Goal: Information Seeking & Learning: Learn about a topic

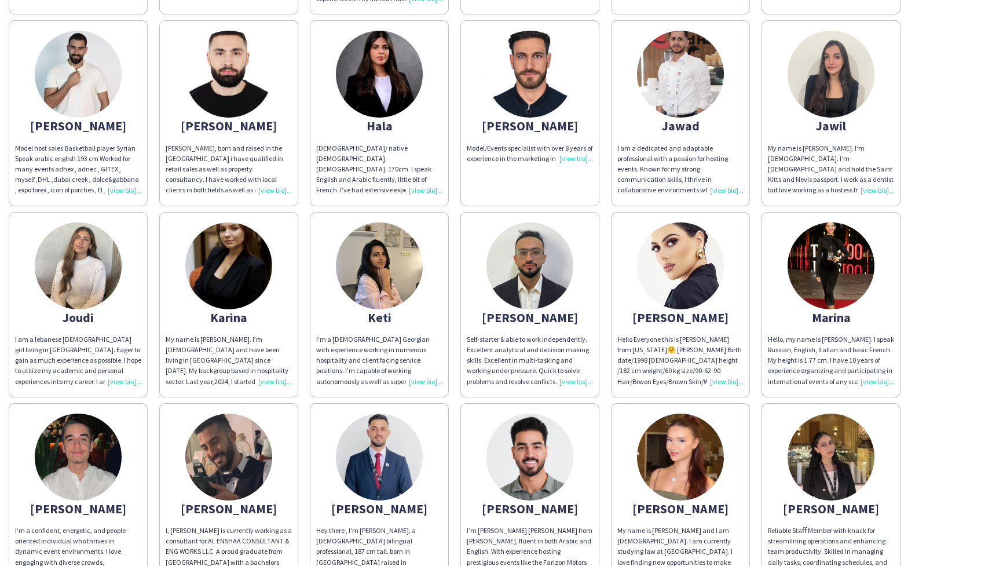
scroll to position [320, 0]
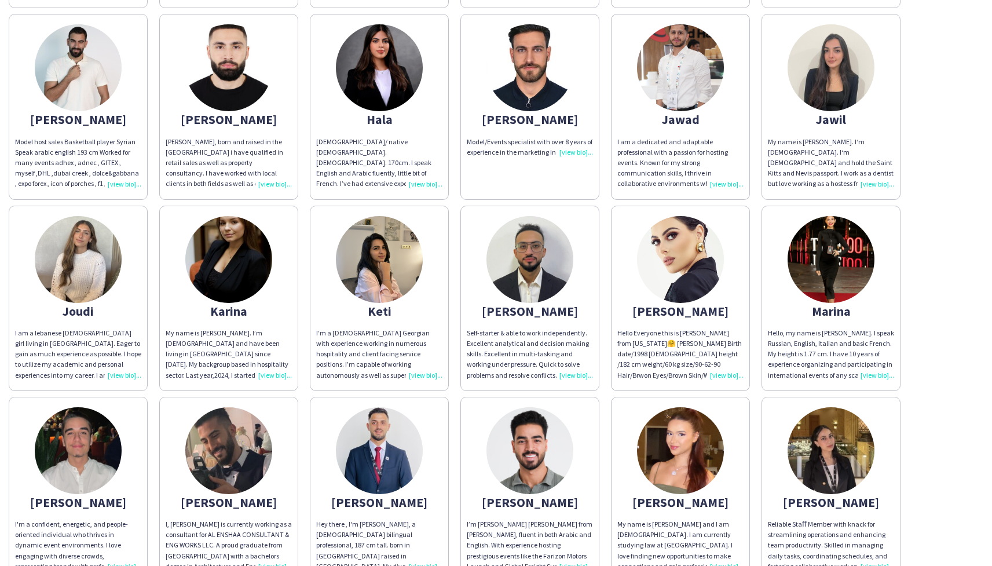
click at [238, 282] on img at bounding box center [228, 259] width 87 height 87
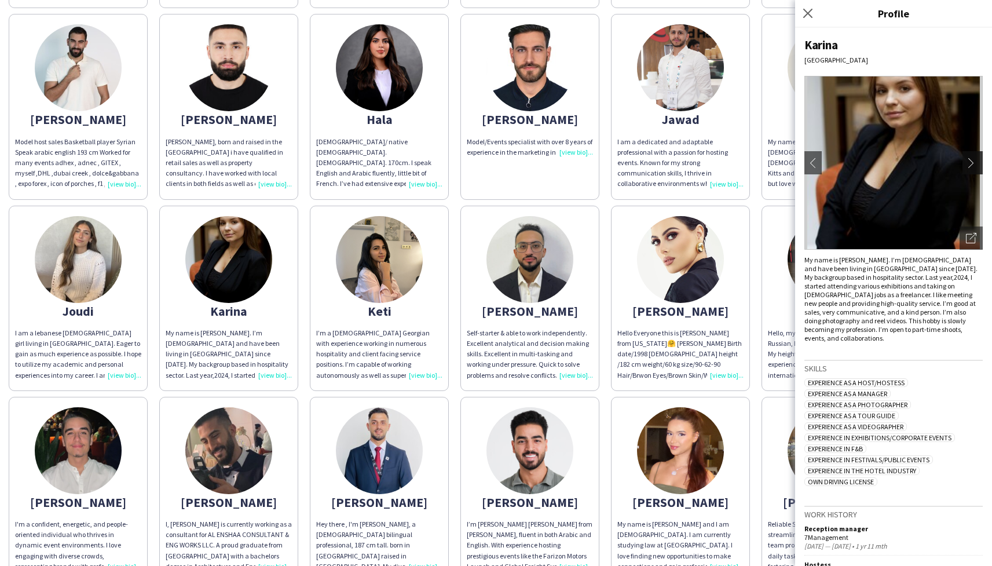
click at [978, 162] on app-icon "chevron-right" at bounding box center [974, 163] width 16 height 10
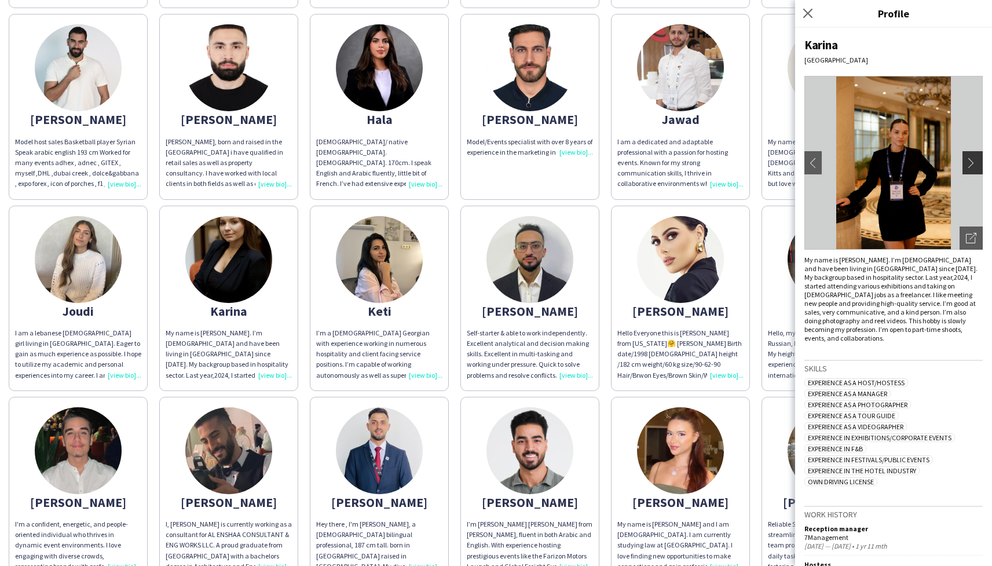
click at [973, 160] on app-icon "chevron-right" at bounding box center [974, 163] width 16 height 10
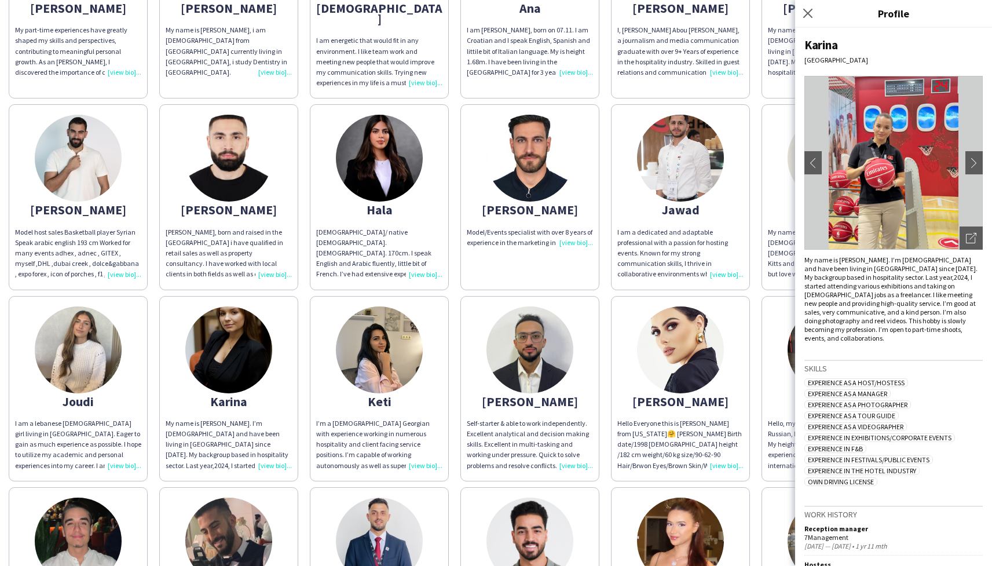
scroll to position [232, 0]
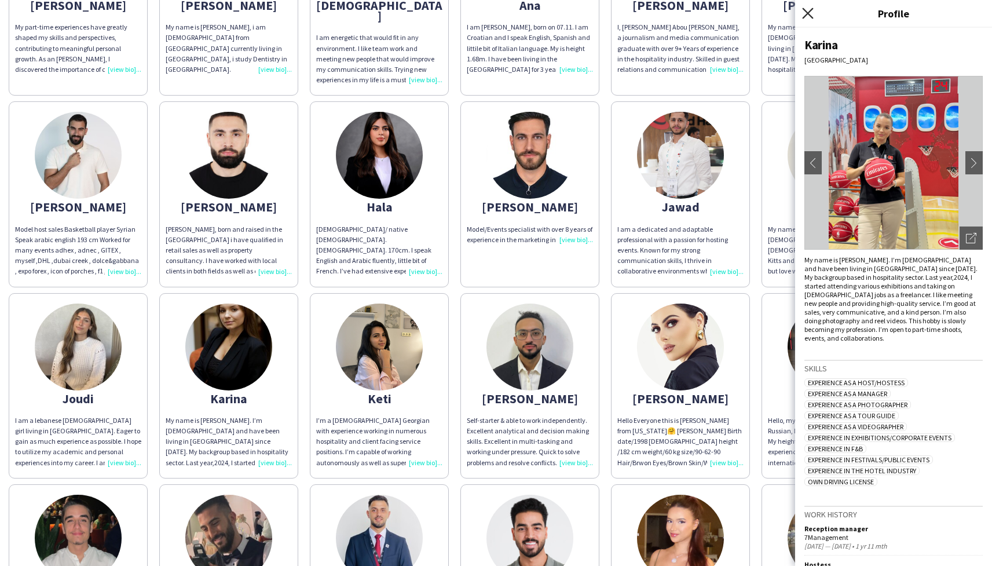
click at [811, 13] on icon "Close pop-in" at bounding box center [807, 13] width 11 height 11
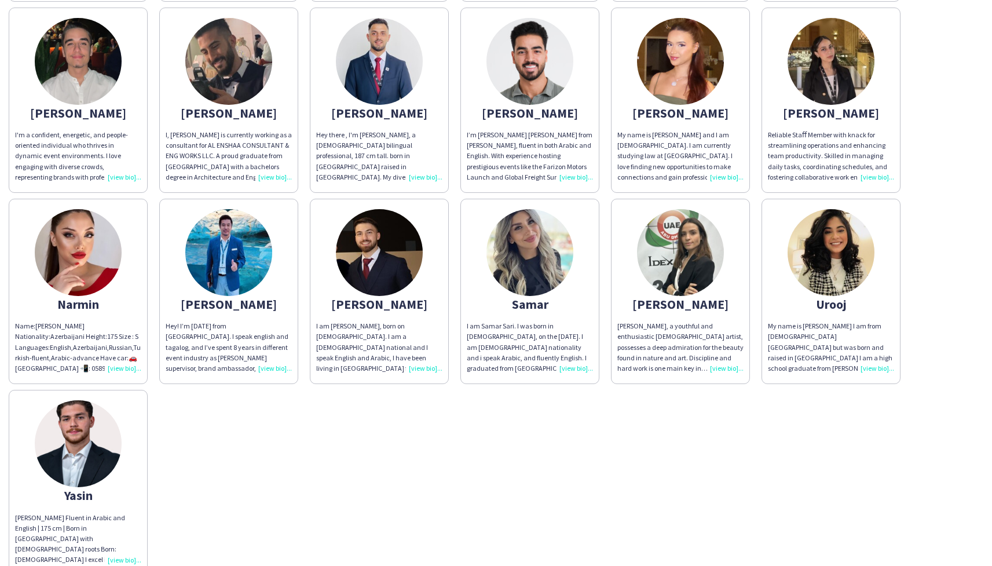
scroll to position [716, 0]
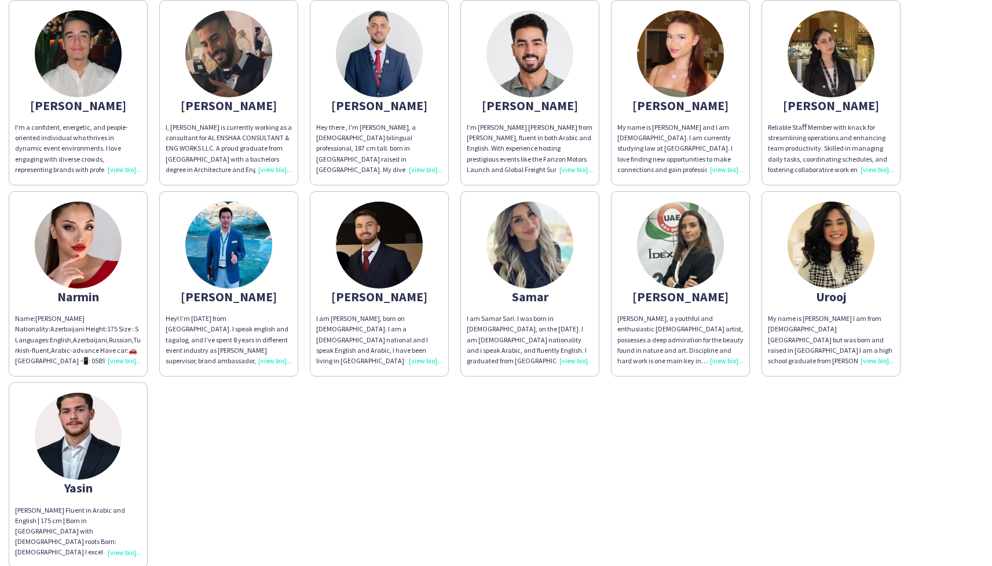
click at [539, 233] on img at bounding box center [530, 245] width 87 height 87
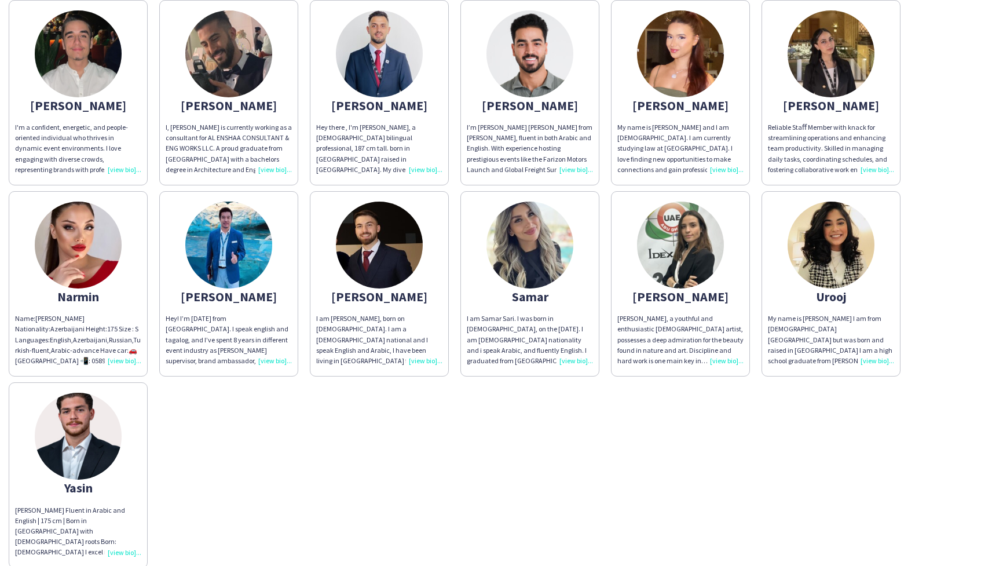
click at [73, 444] on img at bounding box center [78, 436] width 87 height 87
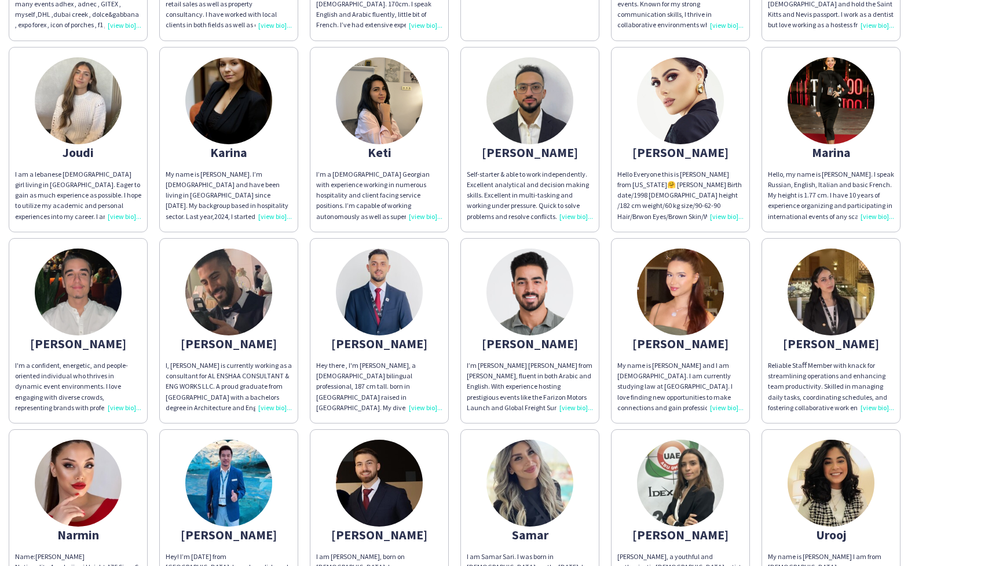
scroll to position [458, 0]
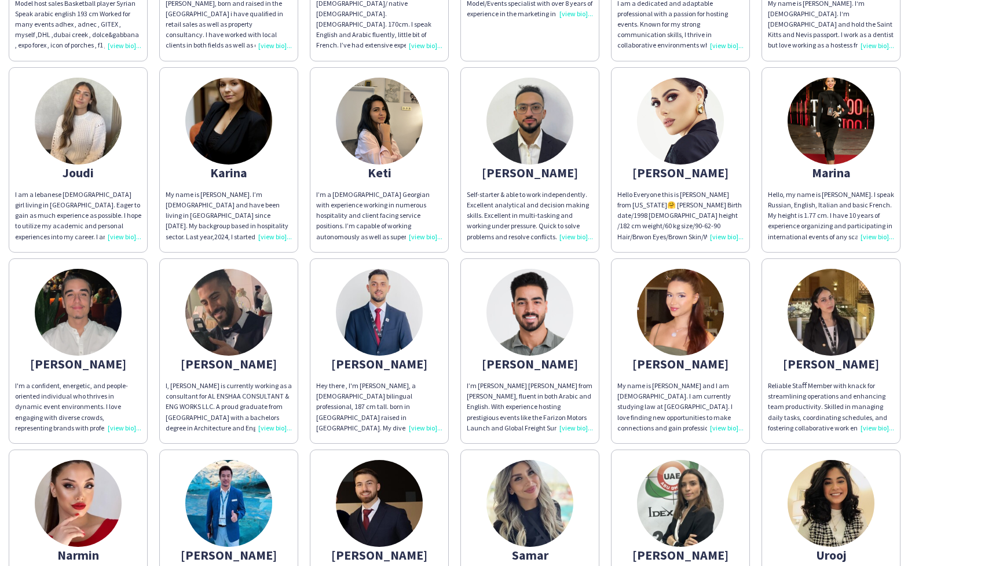
click at [717, 298] on img at bounding box center [680, 312] width 87 height 87
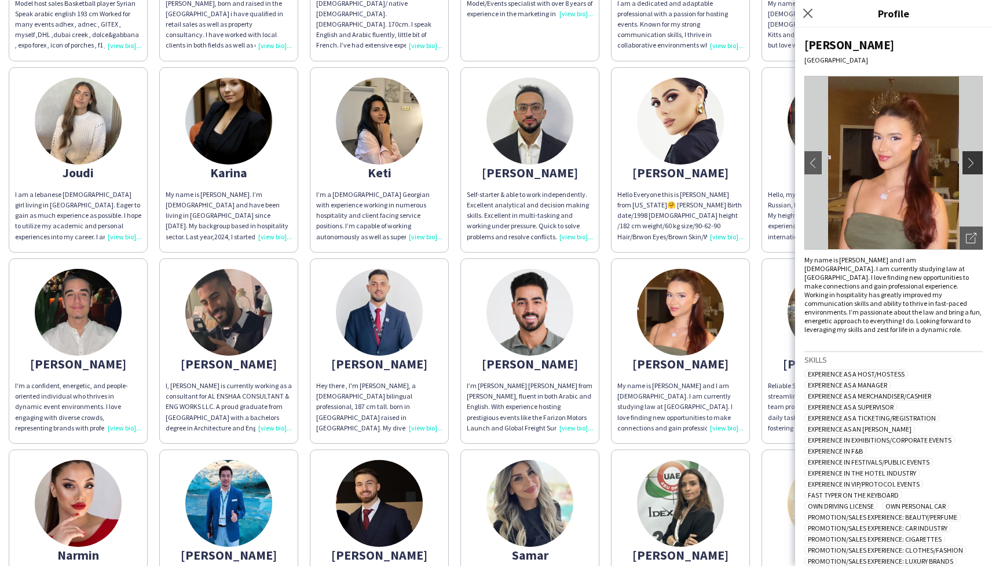
click at [978, 159] on app-icon "chevron-right" at bounding box center [974, 163] width 16 height 10
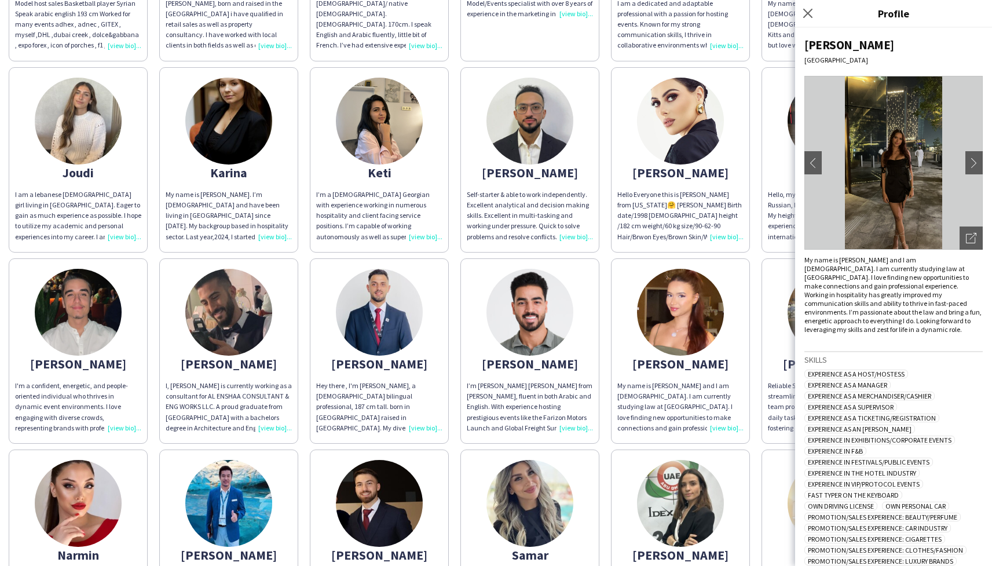
click at [604, 351] on div "[PERSON_NAME] My part-time experiences have greatly shaped my skills and perspe…" at bounding box center [496, 247] width 975 height 1158
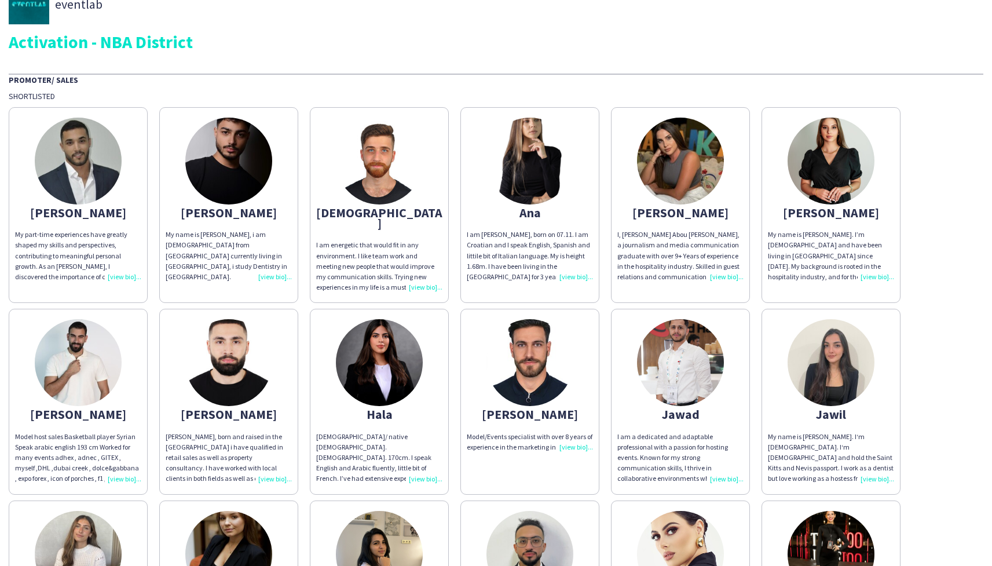
scroll to position [23, 0]
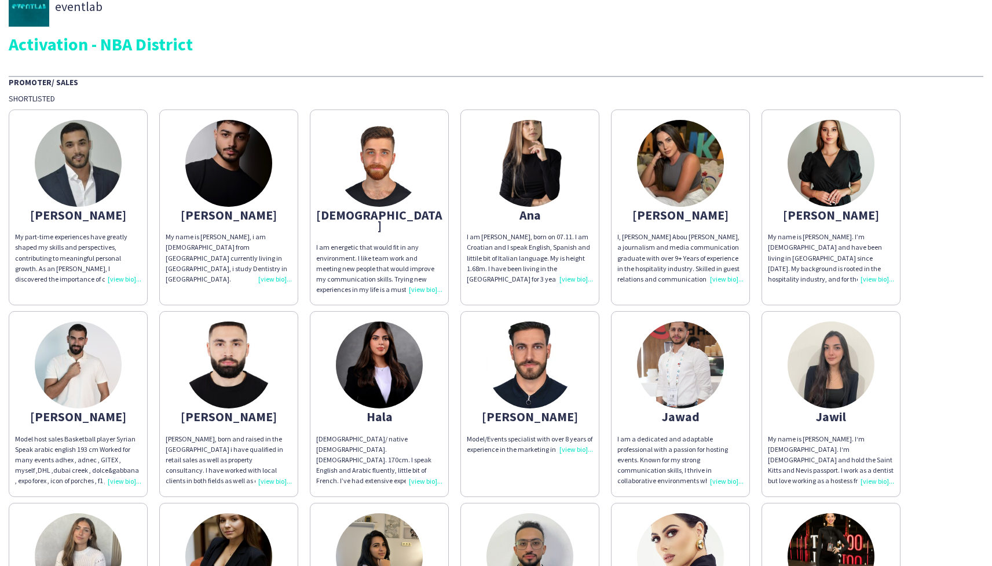
click at [104, 162] on img at bounding box center [78, 163] width 87 height 87
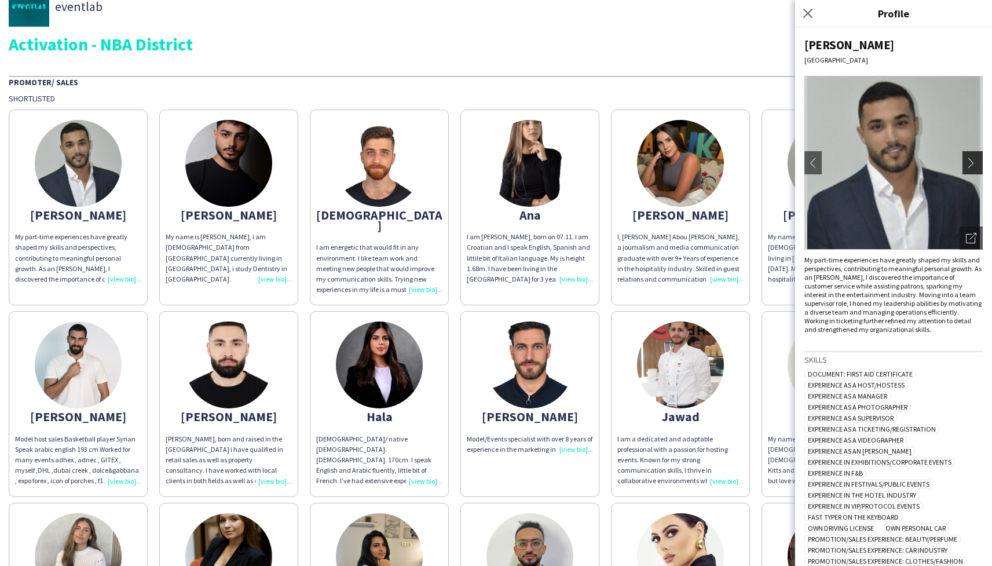
click at [977, 163] on app-icon "chevron-right" at bounding box center [974, 163] width 16 height 10
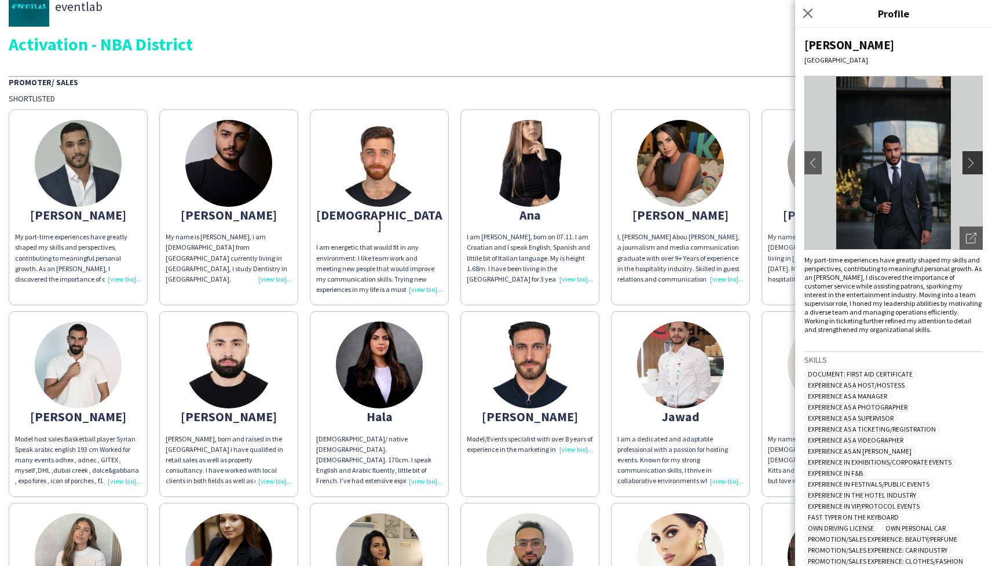
click at [977, 163] on app-icon "chevron-right" at bounding box center [974, 163] width 16 height 10
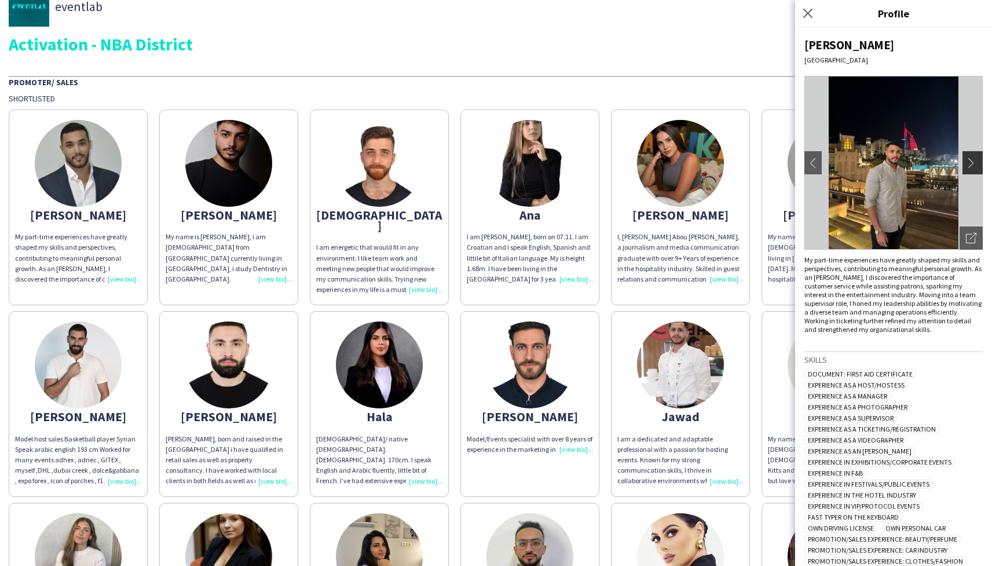
click at [977, 163] on app-icon "chevron-right" at bounding box center [974, 163] width 16 height 10
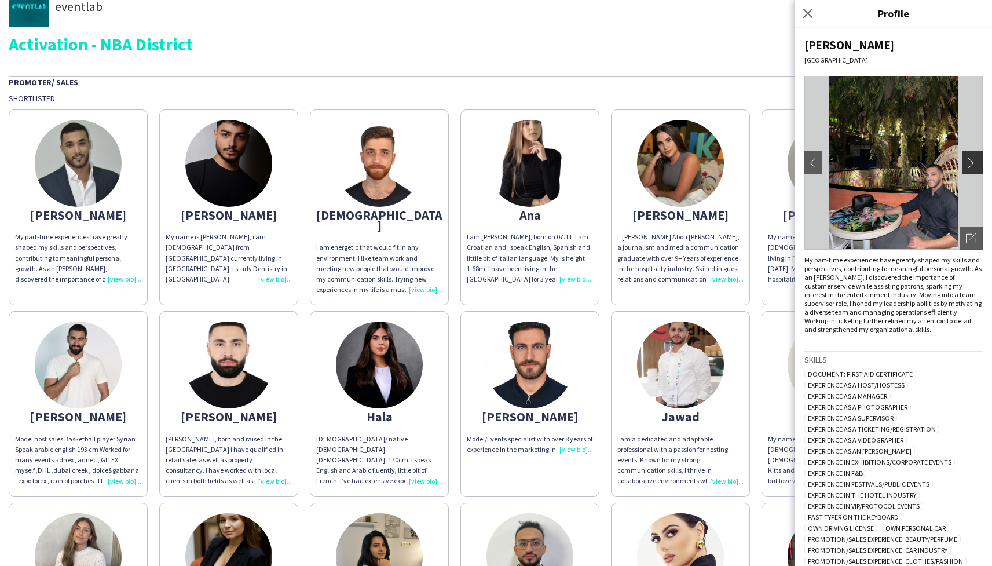
click at [977, 163] on app-icon "chevron-right" at bounding box center [974, 163] width 16 height 10
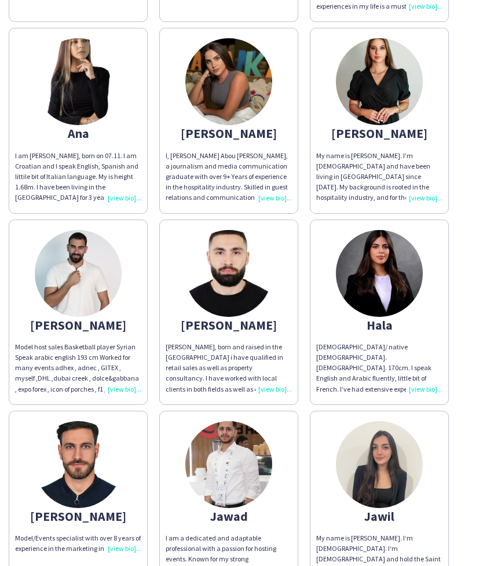
scroll to position [308, 0]
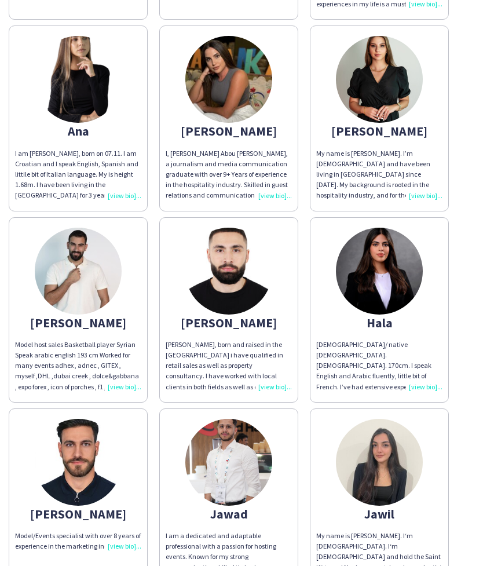
click at [353, 79] on img at bounding box center [379, 79] width 87 height 87
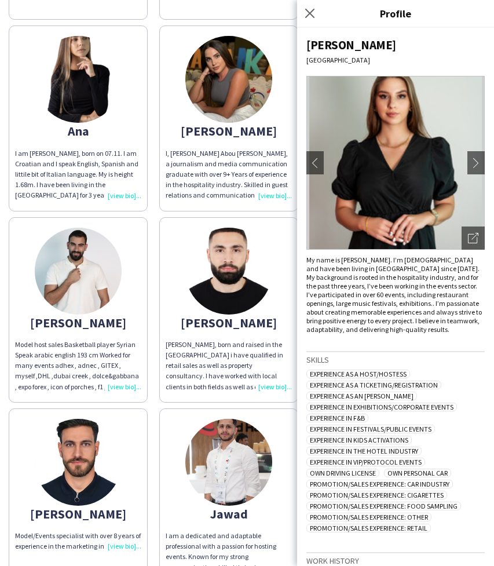
click at [485, 158] on div "Daryna [GEOGRAPHIC_DATA] chevron-left chevron-right Open photos pop-in My name …" at bounding box center [395, 297] width 197 height 538
click at [481, 162] on app-icon "chevron-right" at bounding box center [476, 163] width 16 height 10
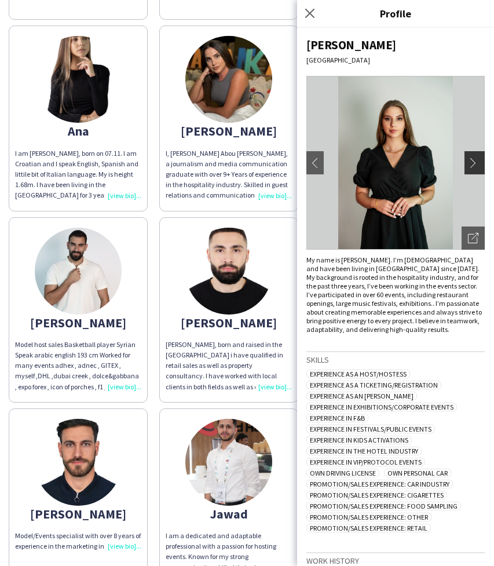
click at [477, 163] on app-icon "chevron-right" at bounding box center [476, 163] width 16 height 10
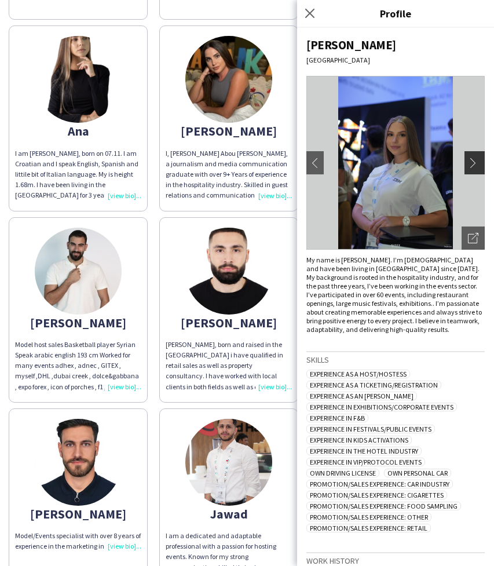
click at [480, 165] on app-icon "chevron-right" at bounding box center [476, 163] width 16 height 10
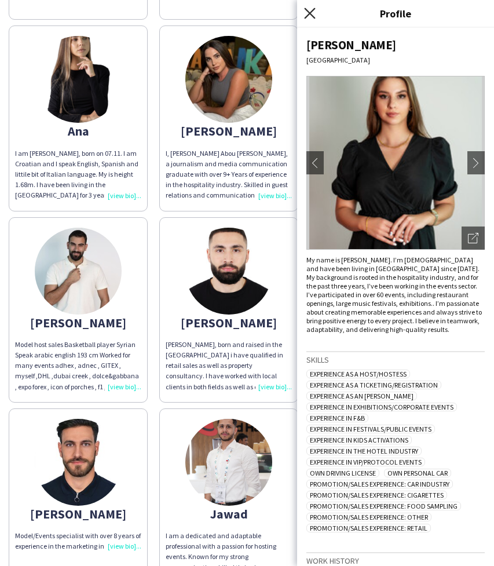
click at [308, 14] on icon "Close pop-in" at bounding box center [309, 13] width 11 height 11
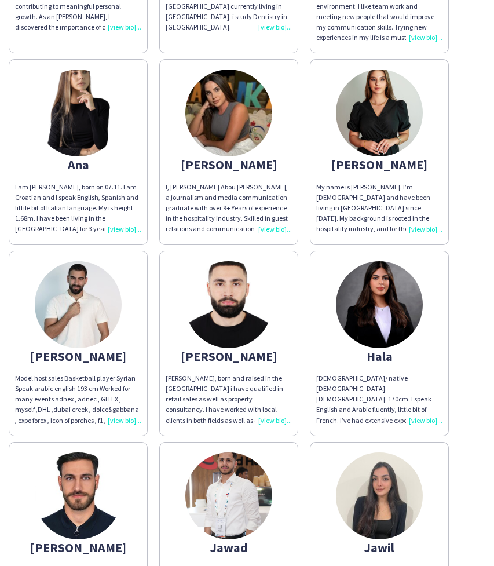
scroll to position [279, 0]
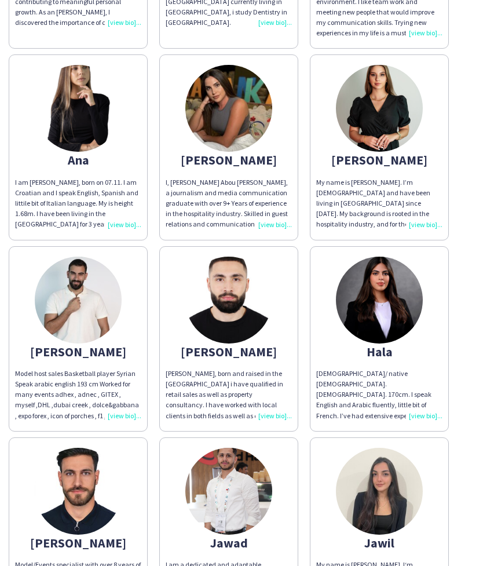
click at [229, 287] on img at bounding box center [228, 300] width 87 height 87
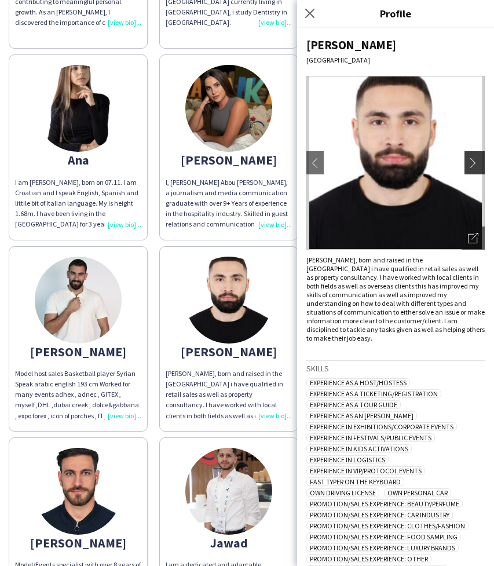
click at [478, 162] on app-icon "chevron-right" at bounding box center [476, 163] width 16 height 10
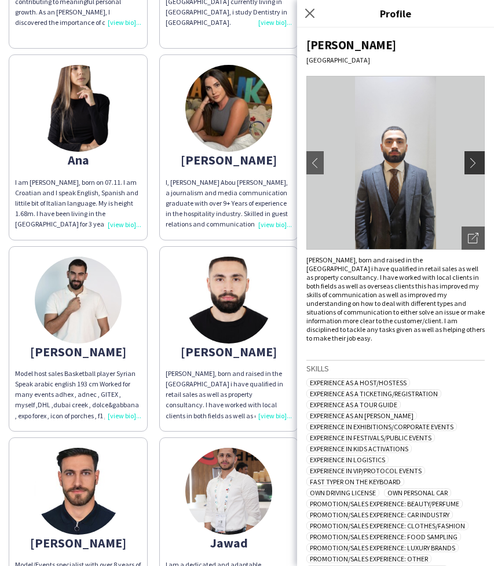
click at [477, 160] on app-icon "chevron-right" at bounding box center [476, 163] width 16 height 10
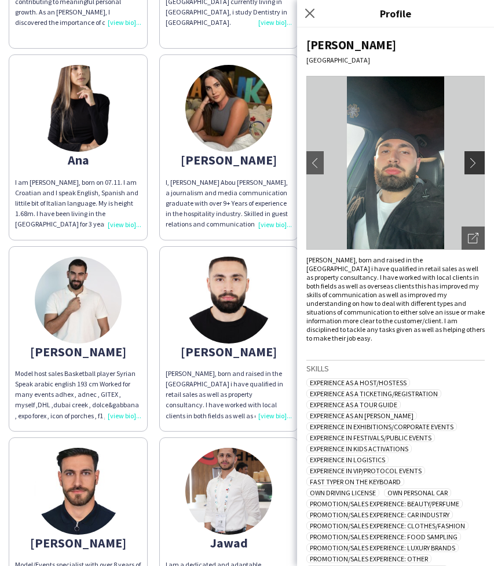
click at [476, 159] on app-icon "chevron-right" at bounding box center [476, 163] width 16 height 10
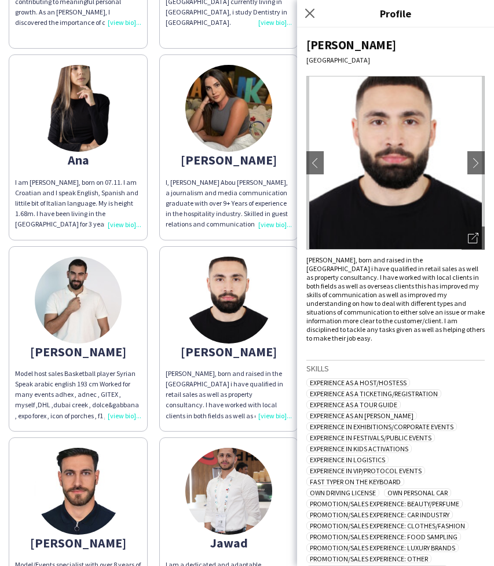
click at [217, 266] on img at bounding box center [228, 300] width 87 height 87
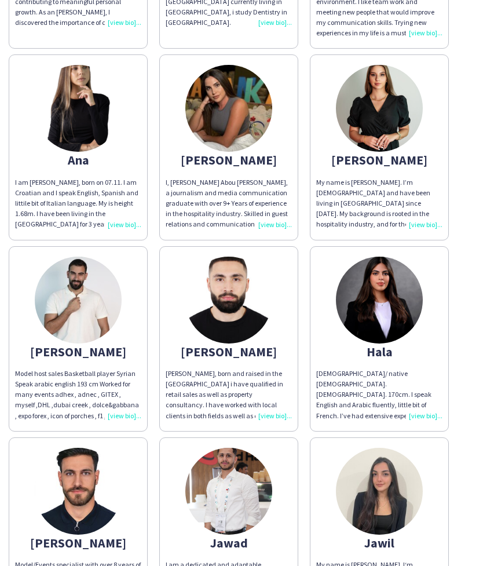
click at [76, 480] on img at bounding box center [78, 491] width 87 height 87
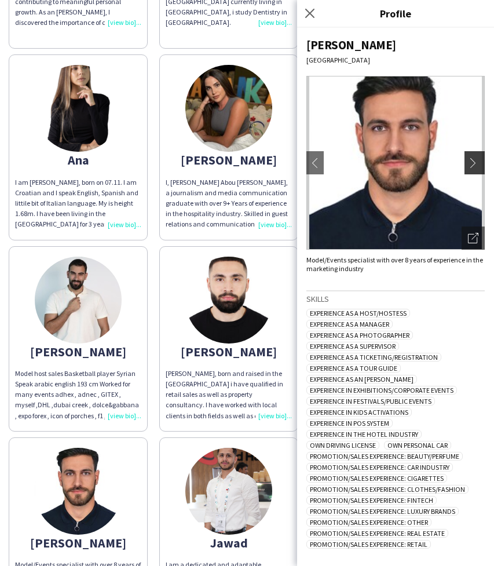
click at [477, 159] on app-icon "chevron-right" at bounding box center [476, 163] width 16 height 10
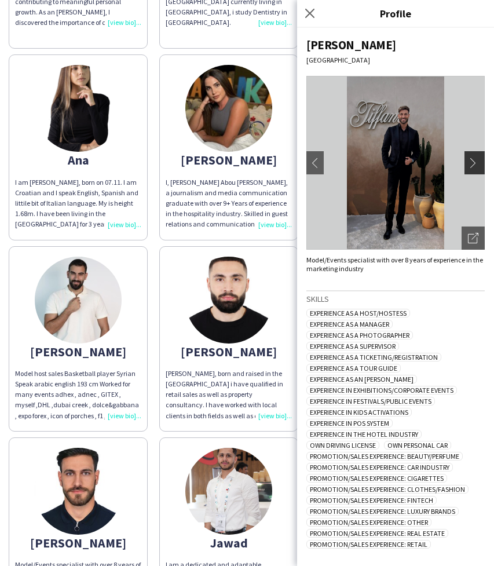
click at [478, 158] on app-icon "chevron-right" at bounding box center [476, 163] width 16 height 10
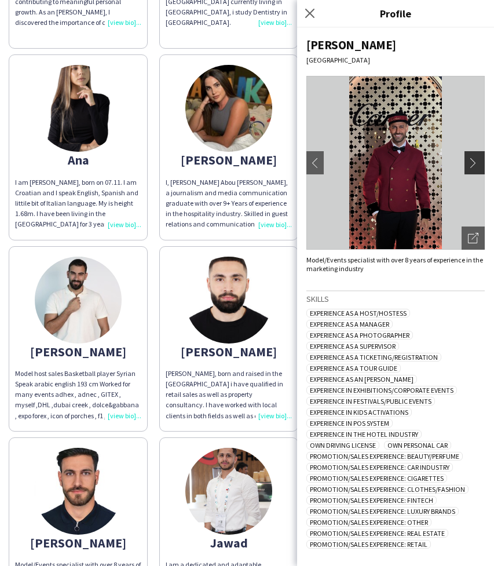
click at [478, 158] on app-icon "chevron-right" at bounding box center [476, 163] width 16 height 10
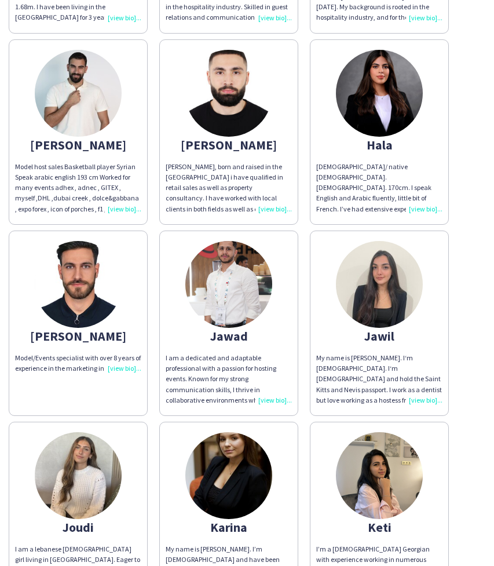
scroll to position [474, 0]
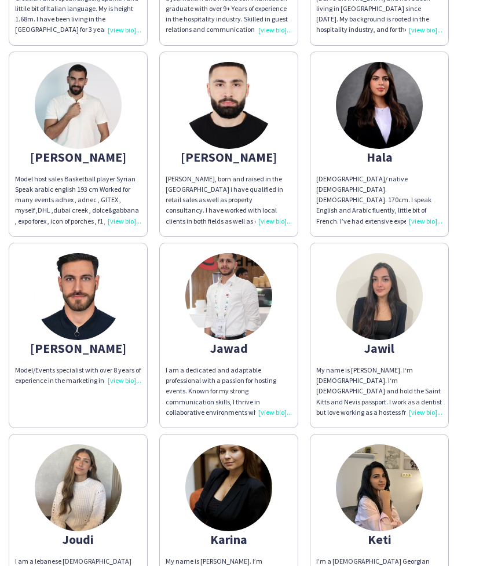
click at [246, 292] on img at bounding box center [228, 296] width 87 height 87
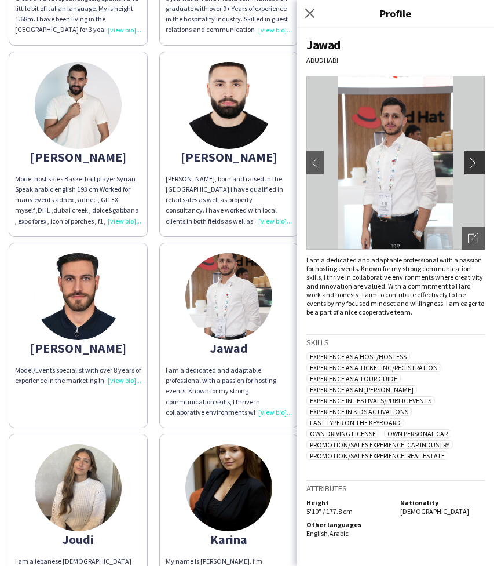
click at [477, 159] on app-icon "chevron-right" at bounding box center [476, 163] width 16 height 10
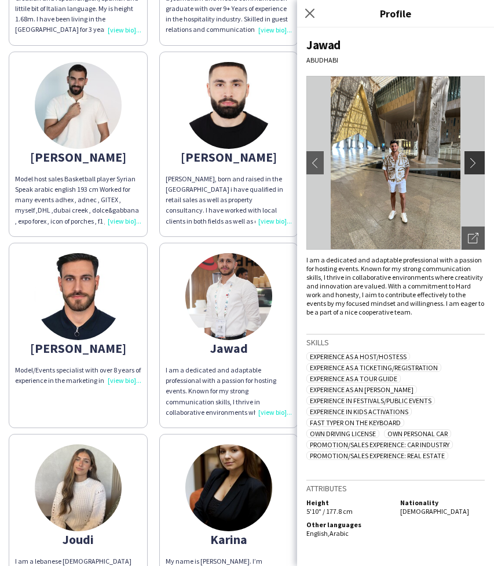
click at [475, 161] on app-icon "chevron-right" at bounding box center [476, 163] width 16 height 10
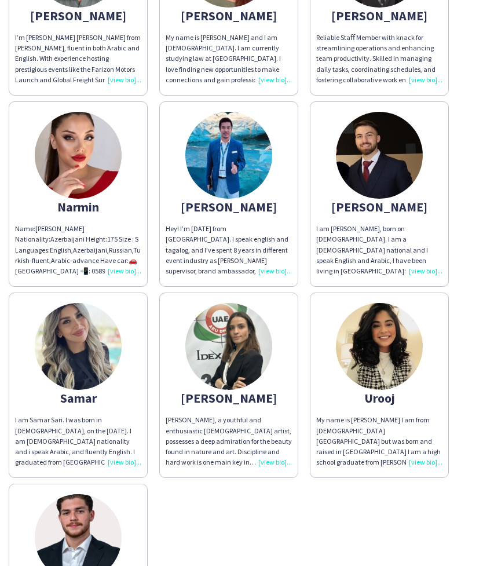
scroll to position [1571, 0]
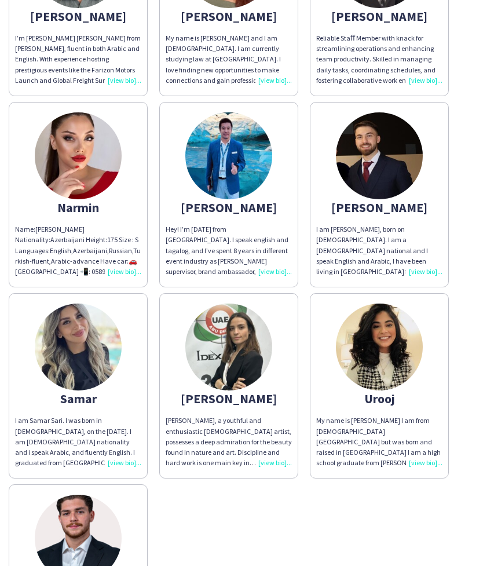
click at [407, 326] on img at bounding box center [379, 347] width 87 height 87
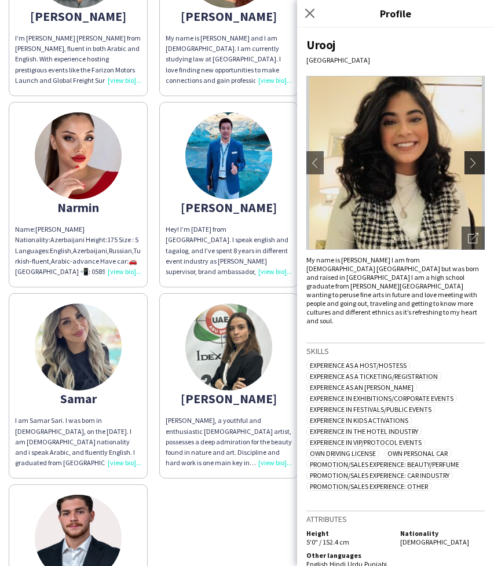
click at [473, 158] on app-icon "chevron-right" at bounding box center [476, 163] width 16 height 10
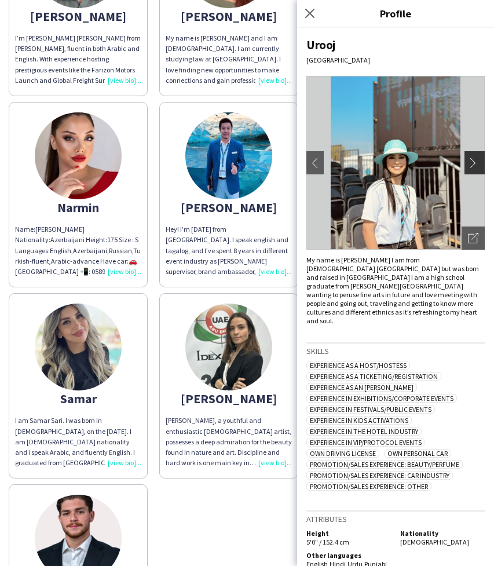
click at [474, 162] on app-icon "chevron-right" at bounding box center [476, 163] width 16 height 10
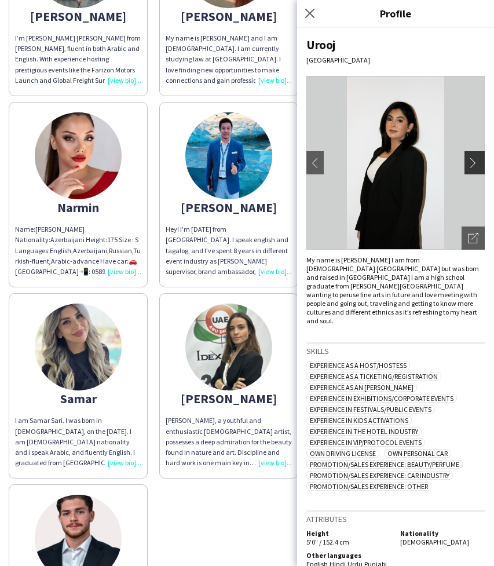
click at [476, 158] on app-icon "chevron-right" at bounding box center [476, 163] width 16 height 10
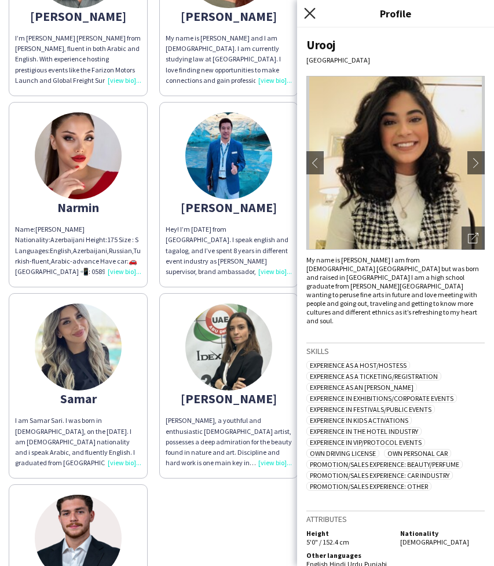
click at [311, 13] on icon "Close pop-in" at bounding box center [309, 13] width 11 height 11
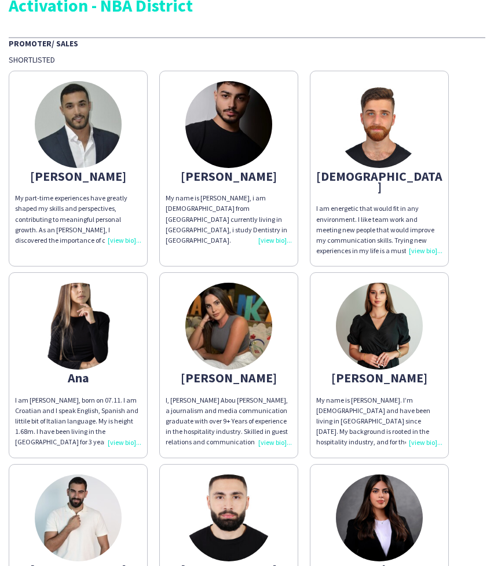
scroll to position [56, 0]
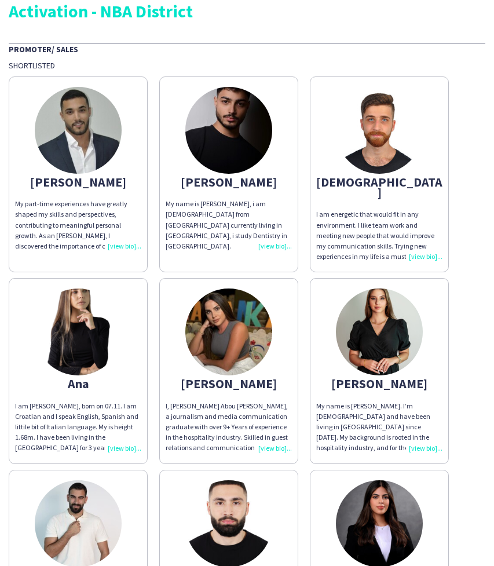
click at [255, 136] on img at bounding box center [228, 130] width 87 height 87
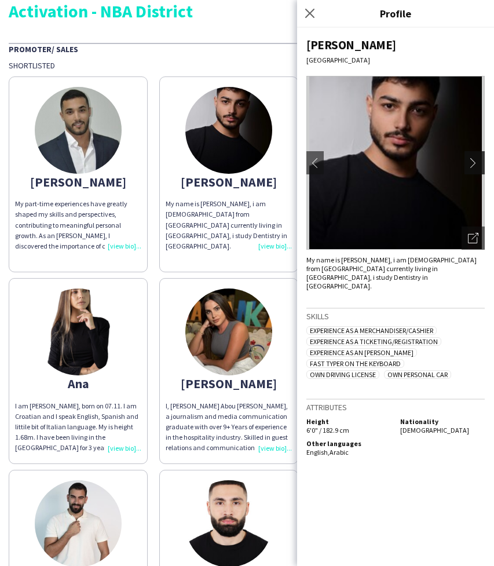
click at [484, 163] on button "chevron-right" at bounding box center [476, 162] width 23 height 23
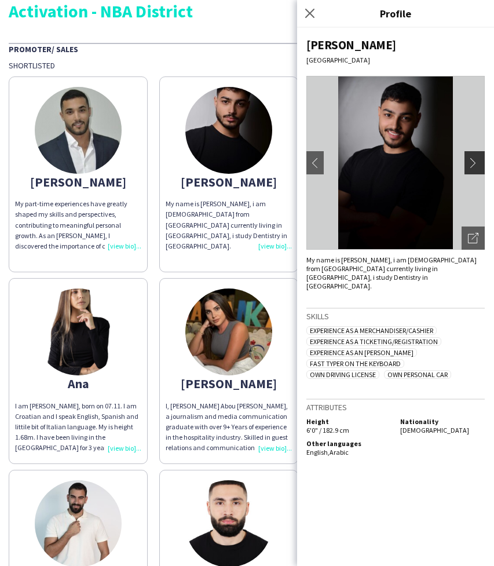
click at [478, 160] on app-icon "chevron-right" at bounding box center [476, 163] width 16 height 10
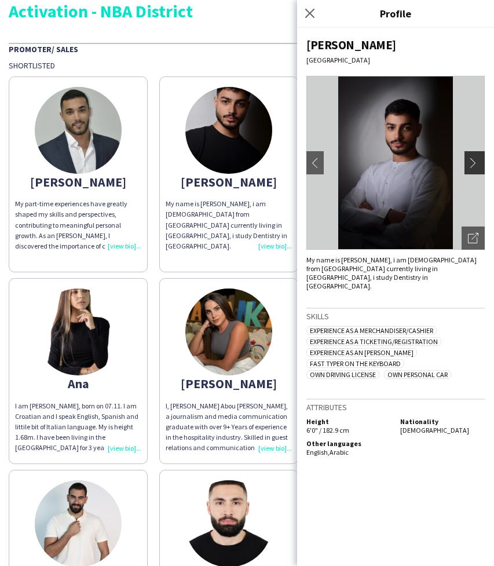
click at [478, 160] on app-icon "chevron-right" at bounding box center [476, 163] width 16 height 10
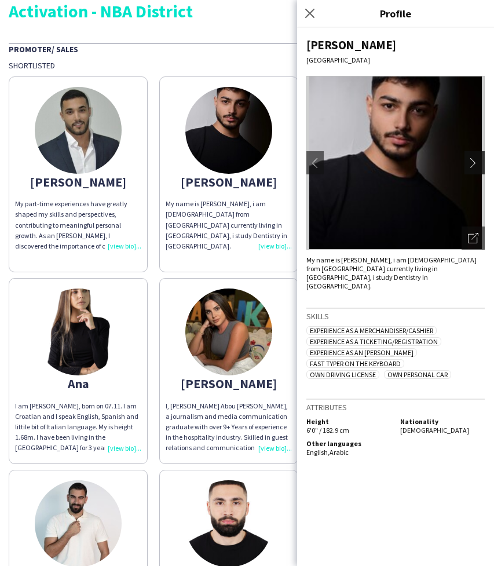
click at [478, 160] on app-icon "chevron-right" at bounding box center [476, 163] width 16 height 10
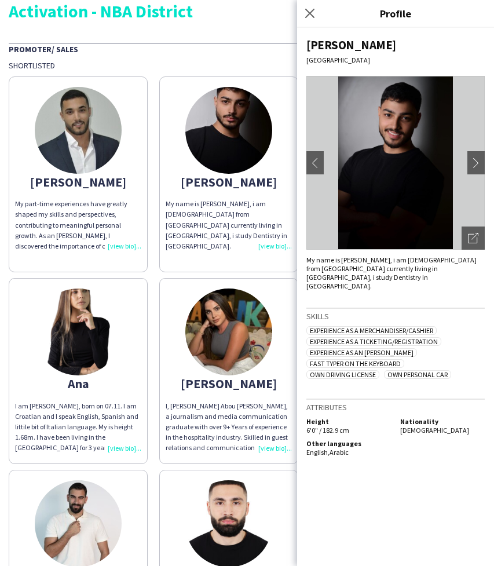
click at [243, 195] on app-share-pages-crew-card "[PERSON_NAME] My name is [PERSON_NAME], i am [DEMOGRAPHIC_DATA] from [GEOGRAPHI…" at bounding box center [228, 174] width 139 height 196
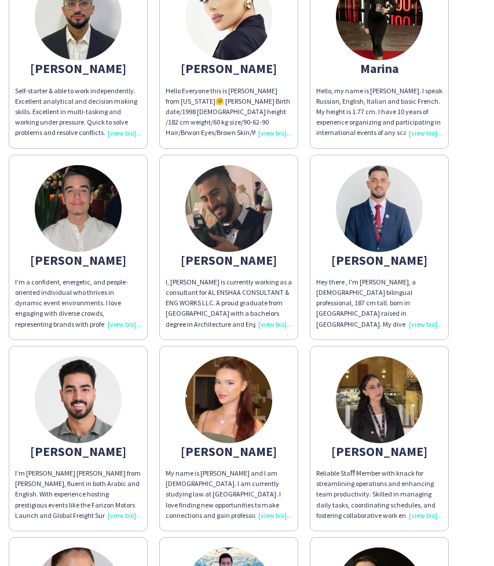
scroll to position [1161, 0]
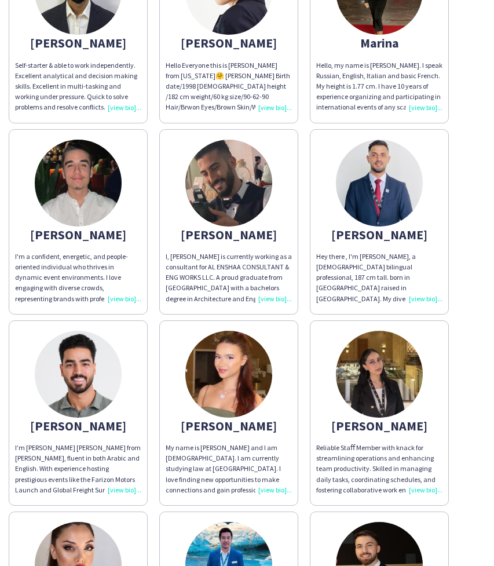
click at [103, 382] on img at bounding box center [78, 374] width 87 height 87
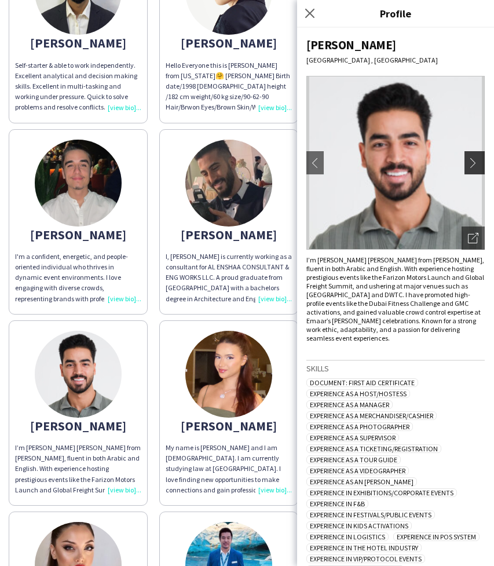
click at [480, 160] on app-icon "chevron-right" at bounding box center [476, 163] width 16 height 10
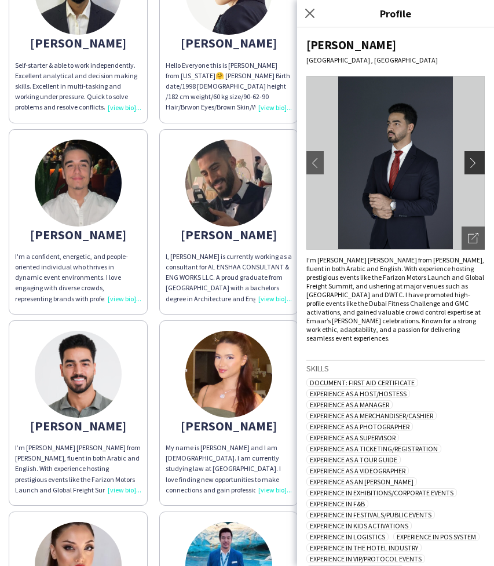
click at [476, 163] on app-icon "chevron-right" at bounding box center [476, 163] width 16 height 10
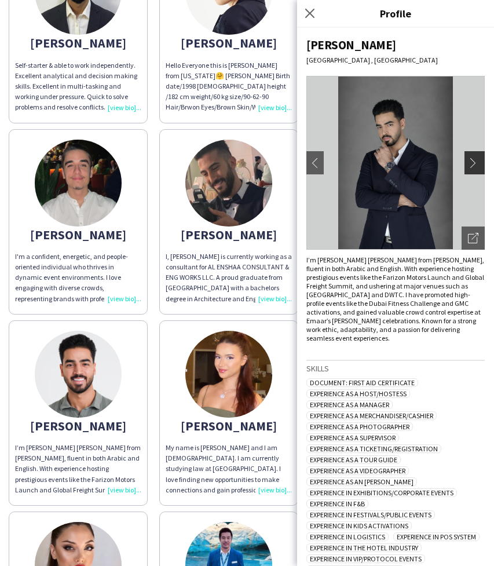
click at [476, 163] on app-icon "chevron-right" at bounding box center [476, 163] width 16 height 10
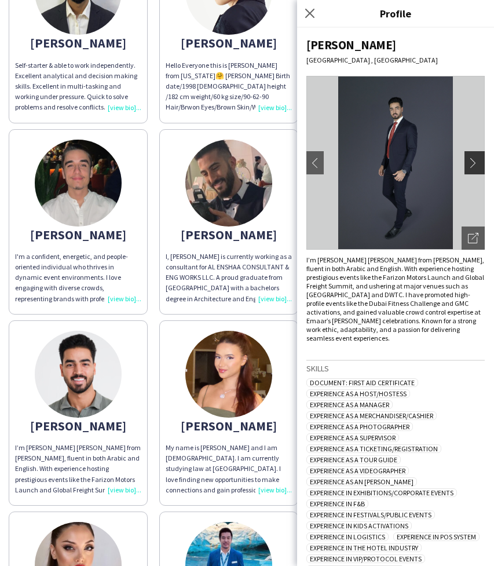
click at [476, 163] on app-icon "chevron-right" at bounding box center [476, 163] width 16 height 10
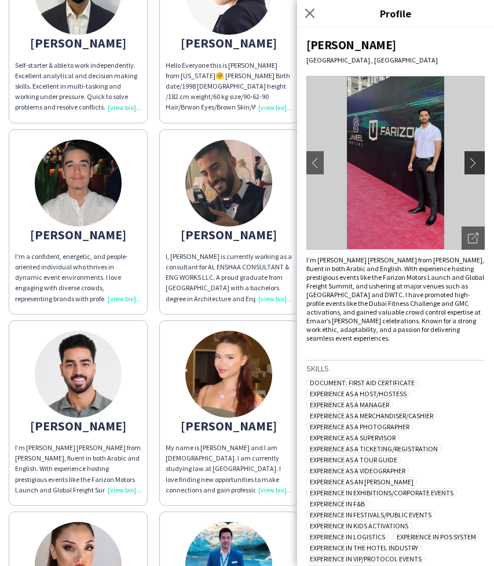
click at [476, 163] on app-icon "chevron-right" at bounding box center [476, 163] width 16 height 10
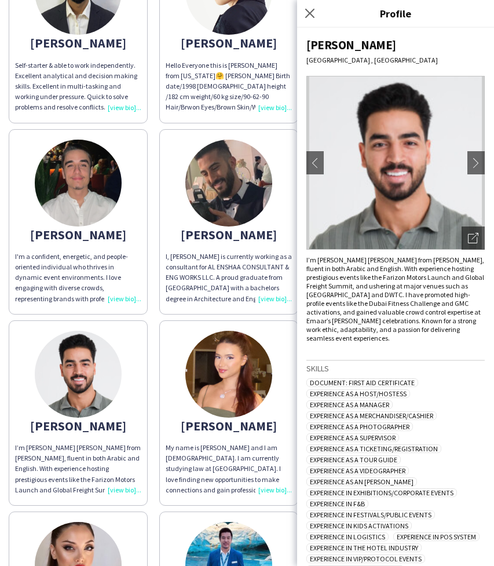
click at [352, 270] on div "I’m [PERSON_NAME] [PERSON_NAME] from [PERSON_NAME], fluent in both Arabic and E…" at bounding box center [395, 298] width 178 height 87
click at [152, 301] on div "[PERSON_NAME] My part-time experiences have greatly shaped my skills and perspe…" at bounding box center [247, 22] width 477 height 2115
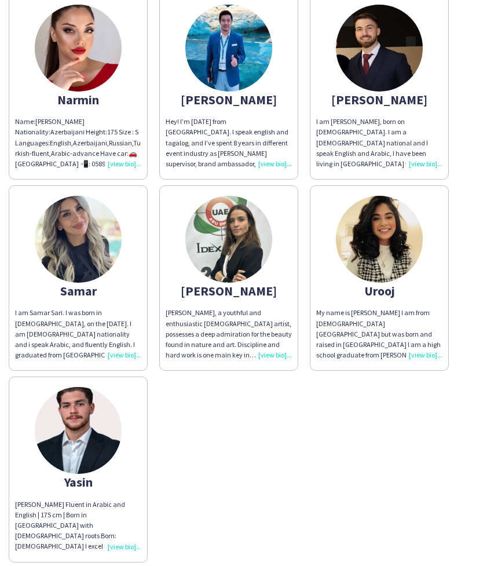
scroll to position [1683, 0]
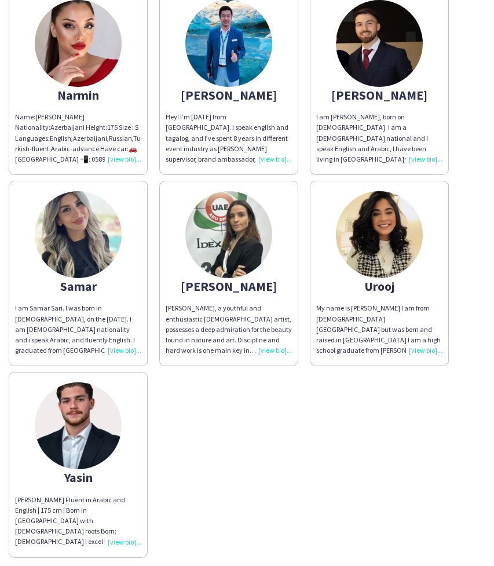
click at [100, 395] on img at bounding box center [78, 425] width 87 height 87
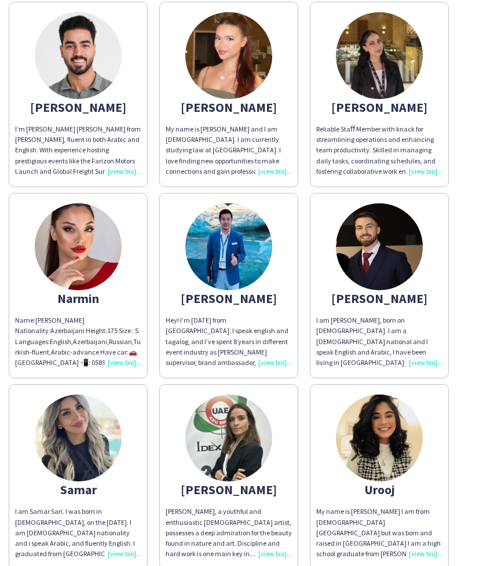
scroll to position [1468, 0]
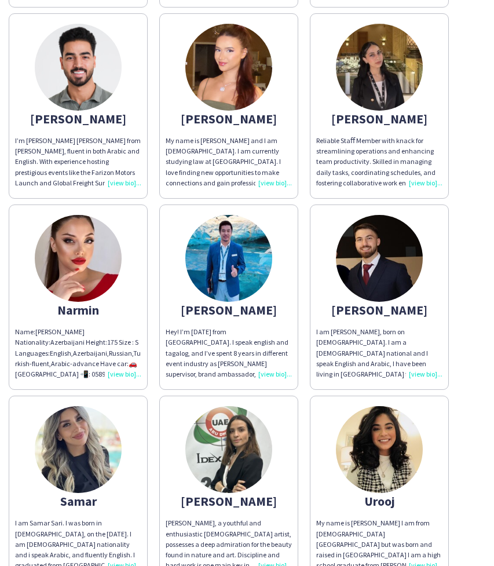
click at [107, 419] on img at bounding box center [78, 449] width 87 height 87
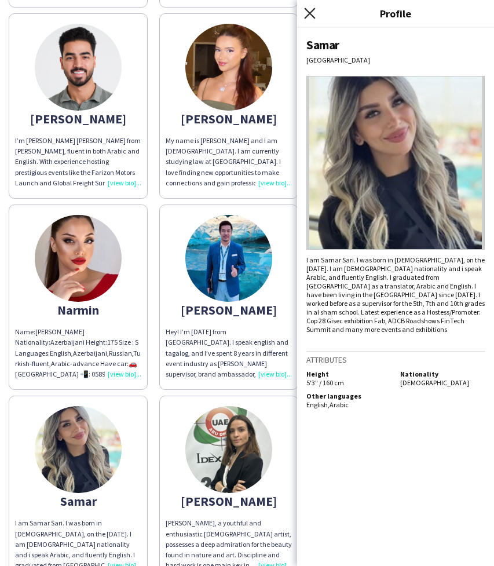
click at [310, 10] on icon "Close pop-in" at bounding box center [309, 13] width 11 height 11
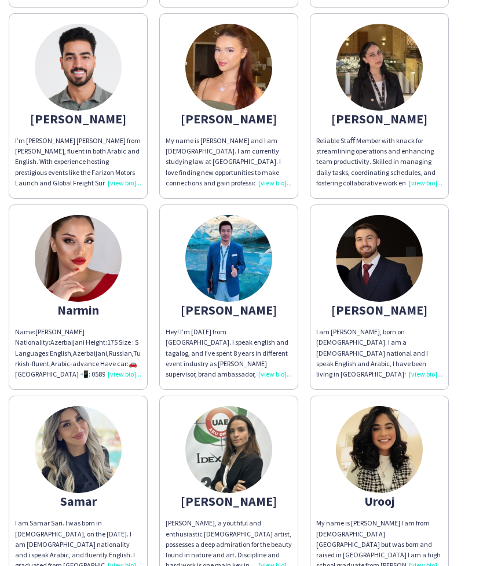
click at [243, 55] on img at bounding box center [228, 67] width 87 height 87
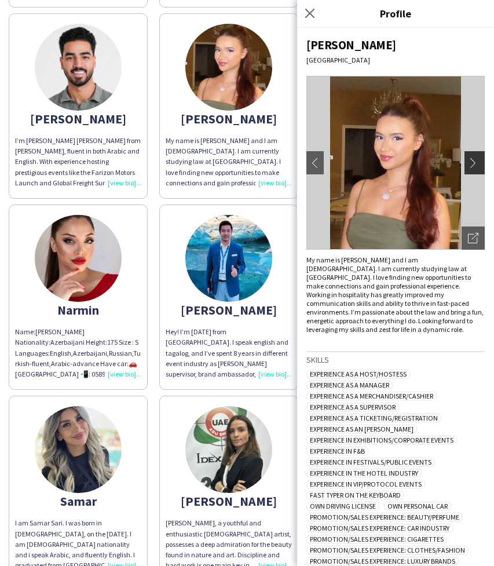
click at [479, 156] on button "chevron-right" at bounding box center [476, 162] width 23 height 23
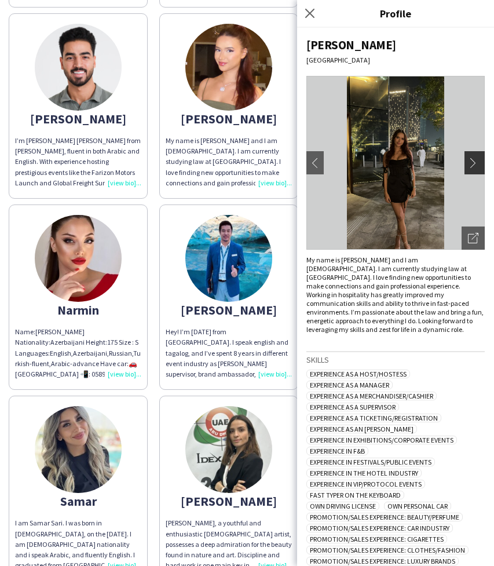
click at [479, 156] on button "chevron-right" at bounding box center [476, 162] width 23 height 23
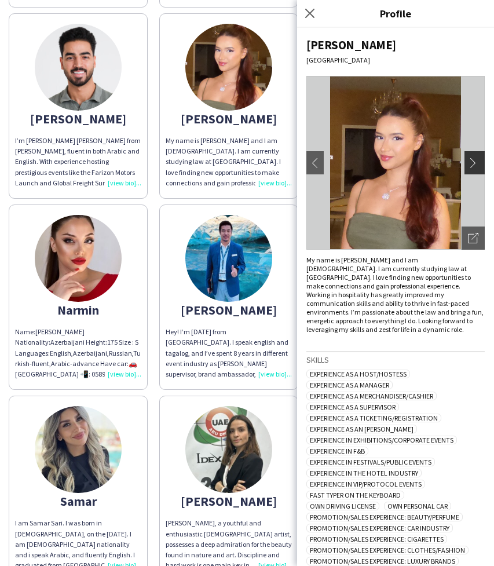
click at [479, 156] on button "chevron-right" at bounding box center [476, 162] width 23 height 23
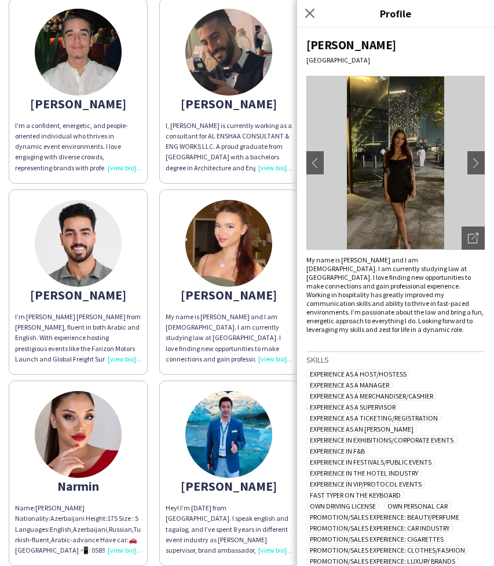
scroll to position [1283, 0]
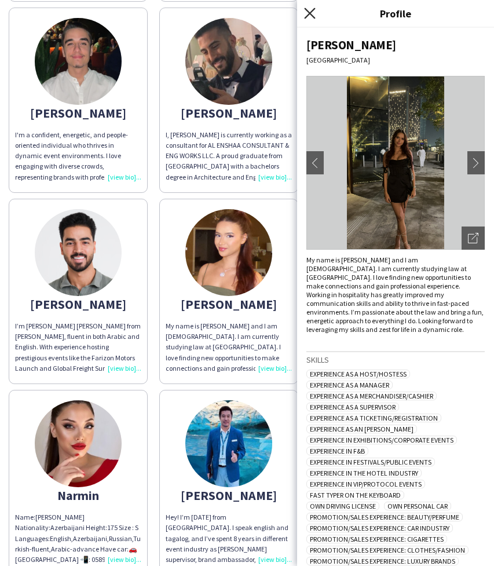
click at [313, 14] on icon "Close pop-in" at bounding box center [309, 13] width 11 height 11
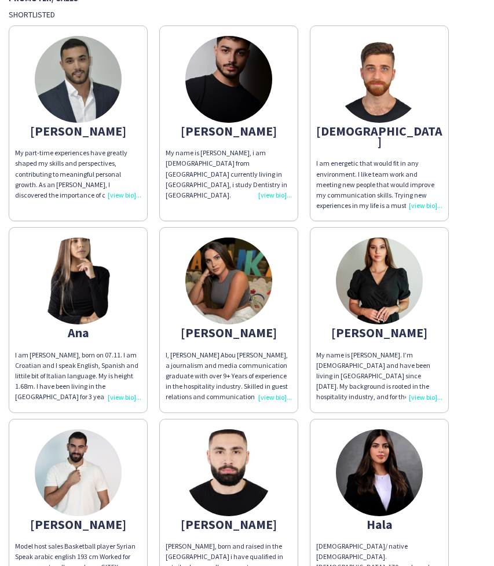
scroll to position [101, 0]
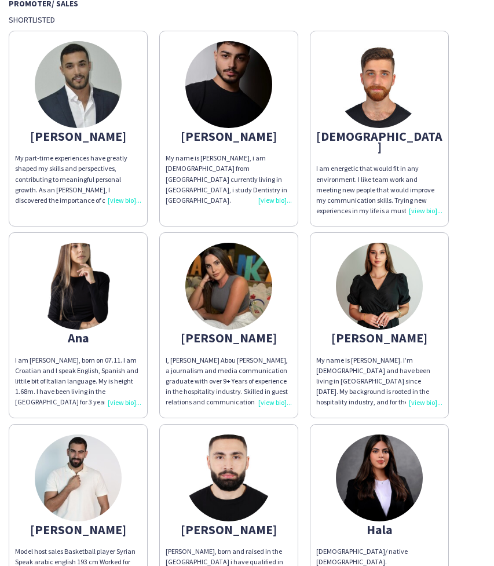
click at [381, 268] on img at bounding box center [379, 286] width 87 height 87
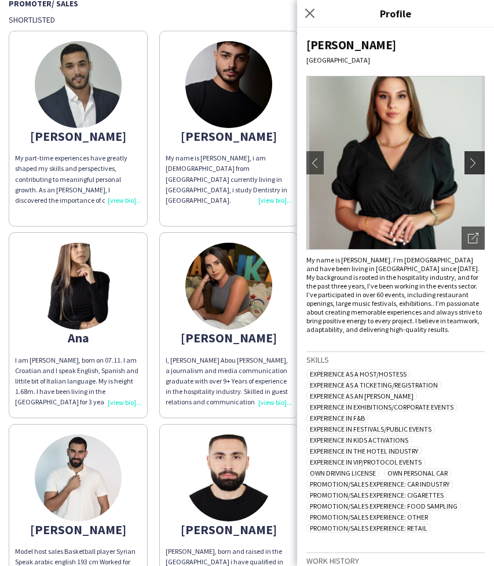
click at [474, 163] on app-icon "chevron-right" at bounding box center [476, 163] width 16 height 10
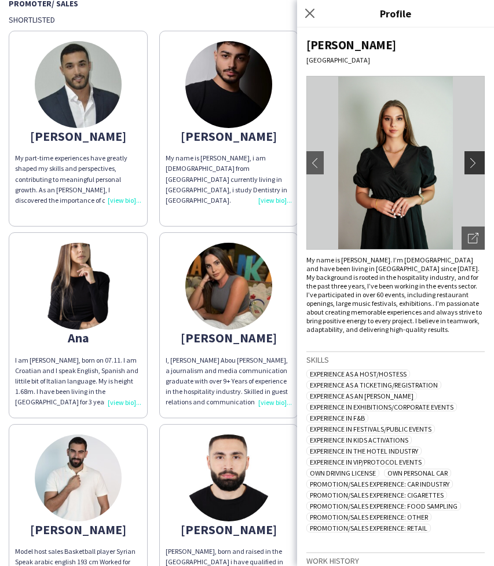
click at [474, 163] on app-icon "chevron-right" at bounding box center [476, 163] width 16 height 10
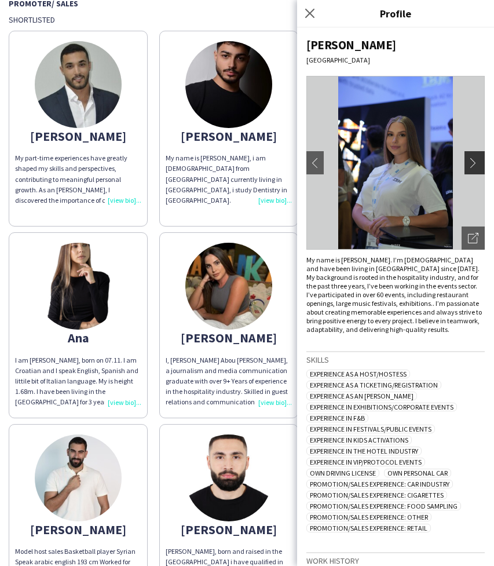
click at [474, 163] on app-icon "chevron-right" at bounding box center [476, 163] width 16 height 10
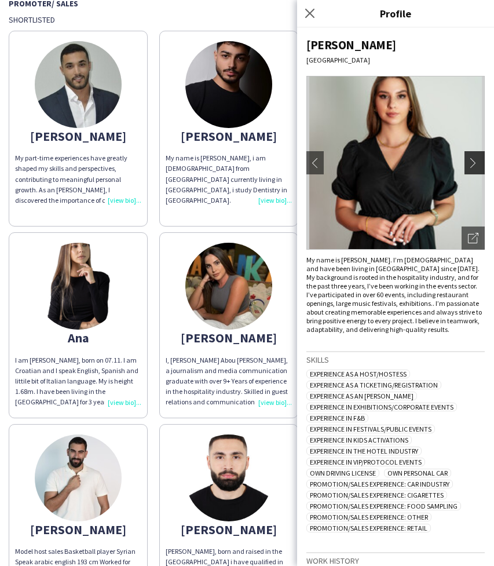
click at [474, 163] on app-icon "chevron-right" at bounding box center [476, 163] width 16 height 10
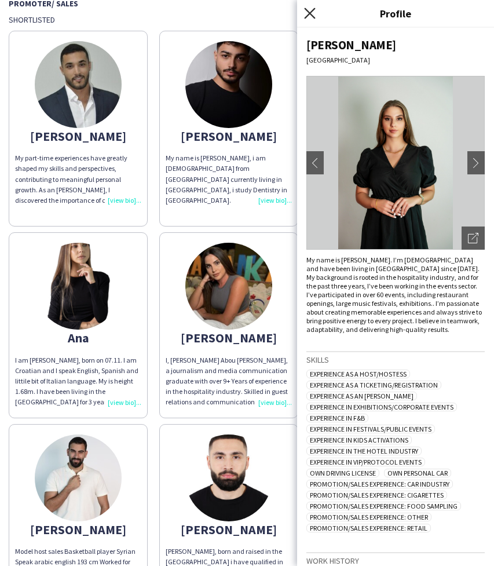
click at [307, 8] on icon "Close pop-in" at bounding box center [309, 13] width 11 height 11
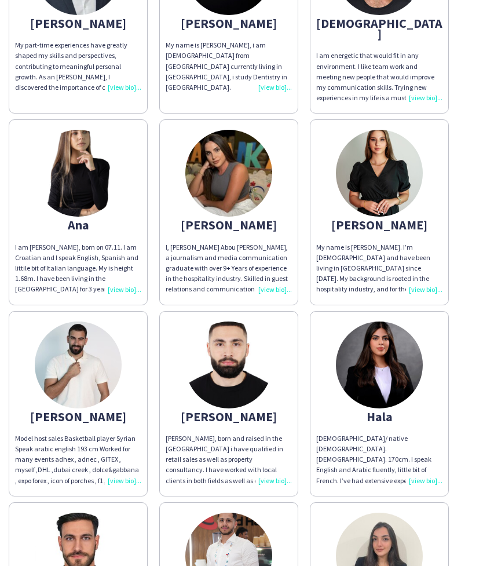
scroll to position [213, 0]
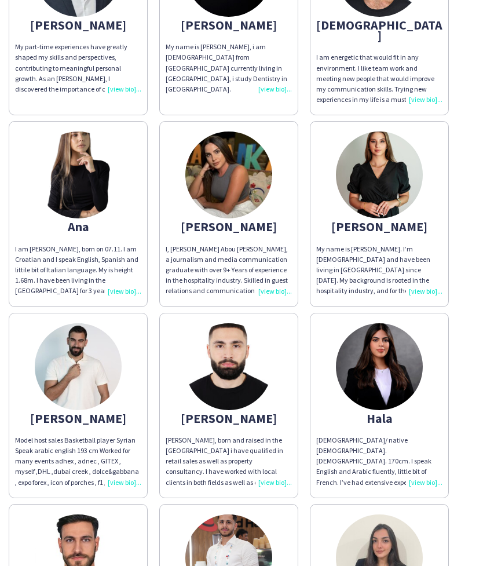
click at [242, 185] on img at bounding box center [228, 174] width 87 height 87
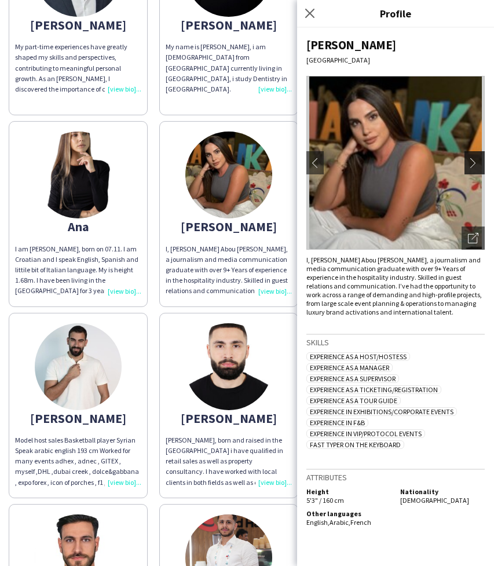
click at [480, 164] on app-icon "chevron-right" at bounding box center [476, 163] width 16 height 10
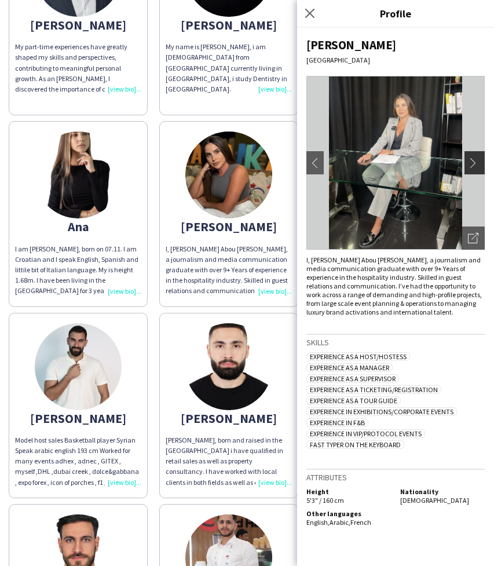
click at [480, 162] on app-icon "chevron-right" at bounding box center [476, 163] width 16 height 10
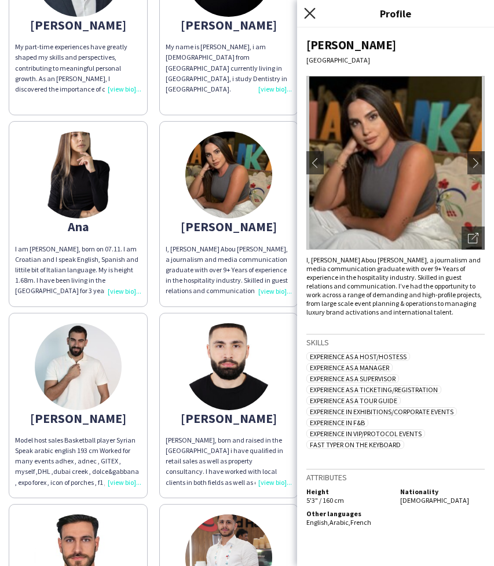
click at [308, 12] on icon at bounding box center [309, 13] width 11 height 11
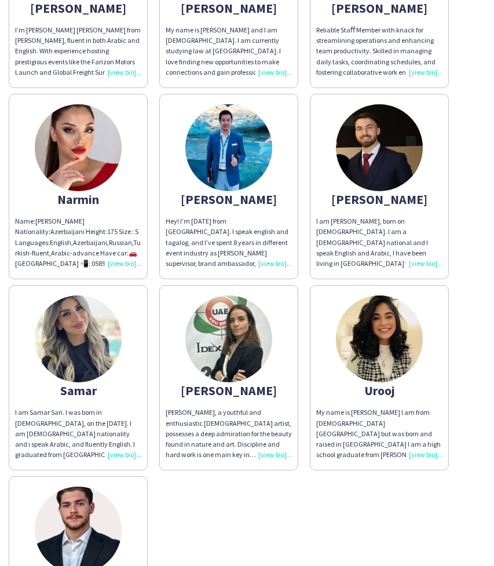
scroll to position [1596, 0]
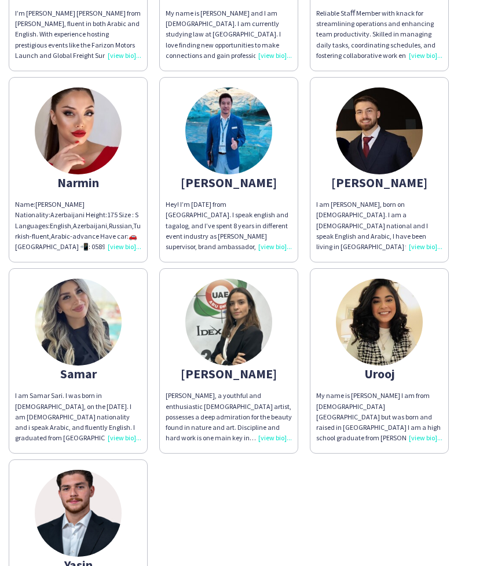
click at [70, 125] on img at bounding box center [78, 130] width 87 height 87
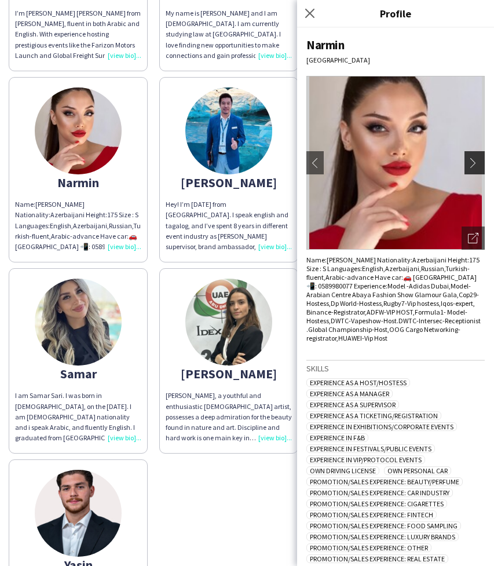
click at [481, 166] on app-icon "chevron-right" at bounding box center [476, 163] width 16 height 10
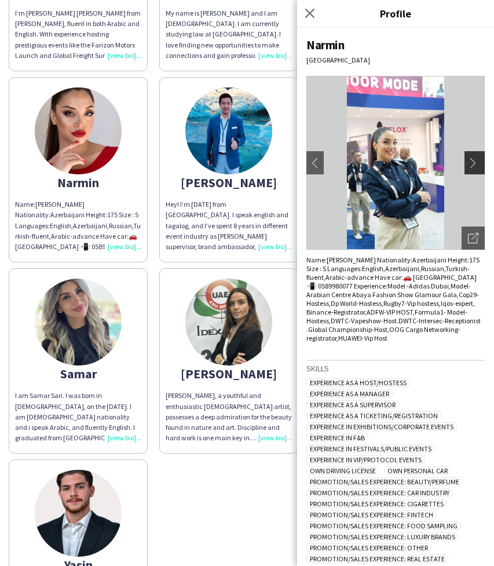
click at [477, 162] on app-icon "chevron-right" at bounding box center [476, 163] width 16 height 10
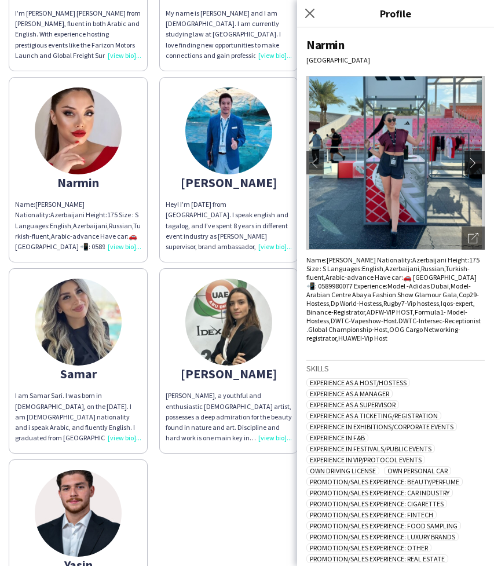
click at [477, 162] on app-icon "chevron-right" at bounding box center [476, 163] width 16 height 10
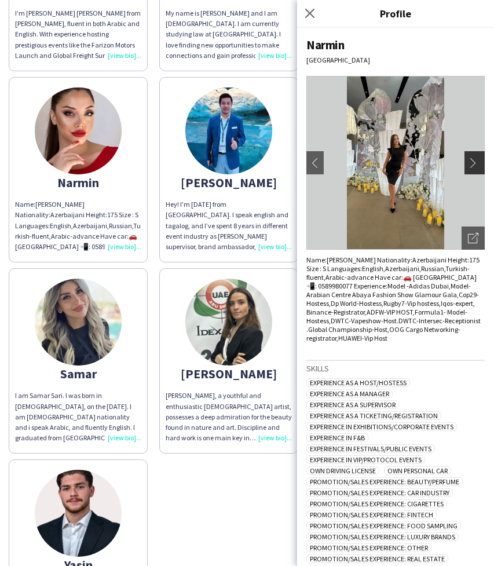
click at [477, 162] on app-icon "chevron-right" at bounding box center [476, 163] width 16 height 10
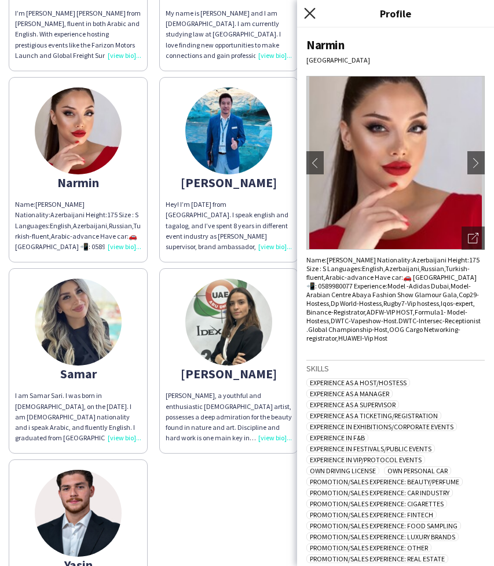
click at [306, 13] on icon "Close pop-in" at bounding box center [309, 13] width 11 height 11
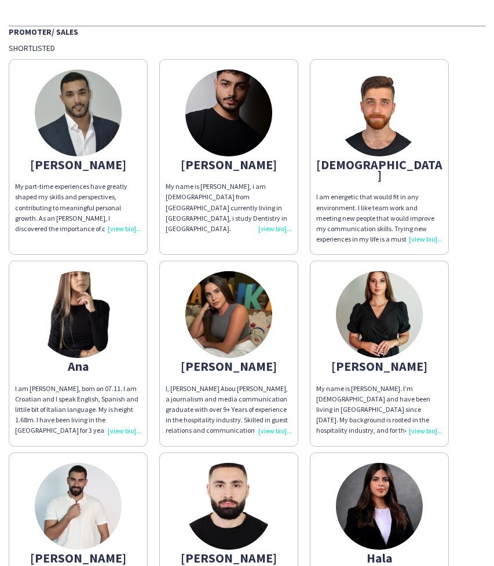
scroll to position [63, 0]
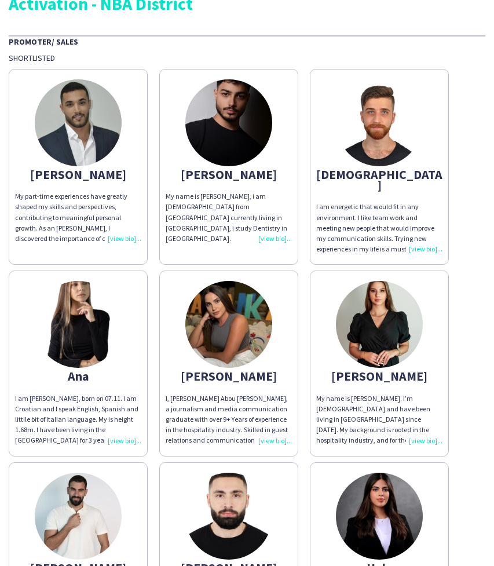
click at [103, 320] on img at bounding box center [78, 324] width 87 height 87
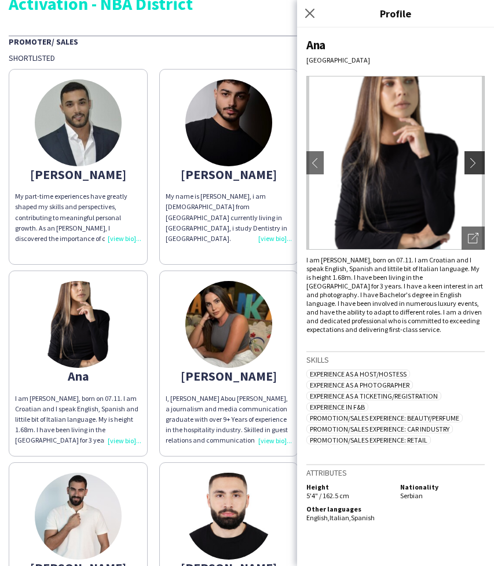
click at [473, 162] on app-icon "chevron-right" at bounding box center [476, 163] width 16 height 10
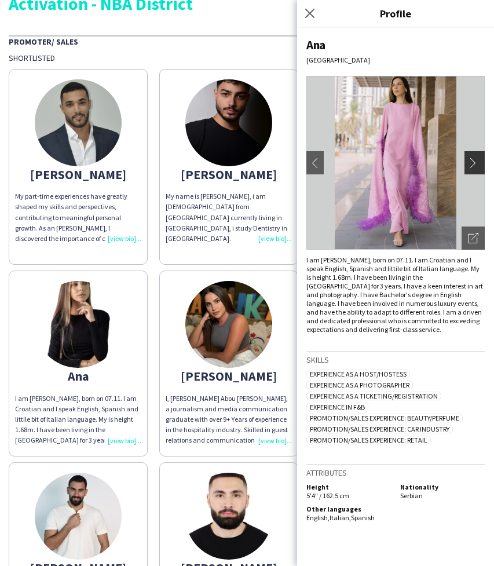
click at [474, 165] on app-icon "chevron-right" at bounding box center [476, 163] width 16 height 10
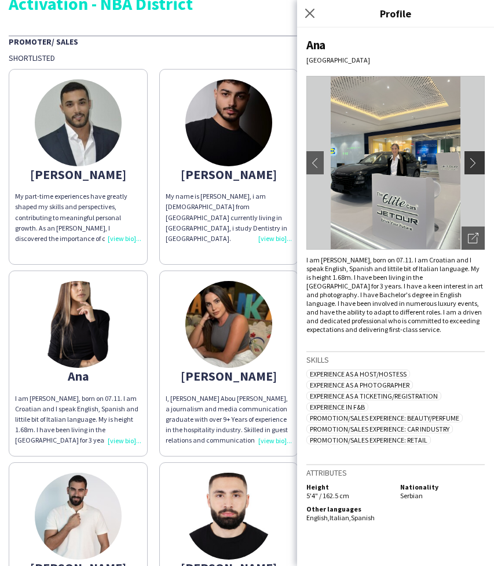
click at [474, 165] on app-icon "chevron-right" at bounding box center [476, 163] width 16 height 10
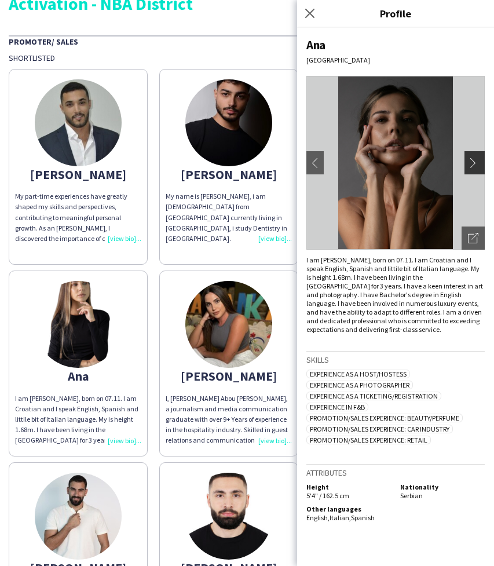
click at [474, 165] on app-icon "chevron-right" at bounding box center [476, 163] width 16 height 10
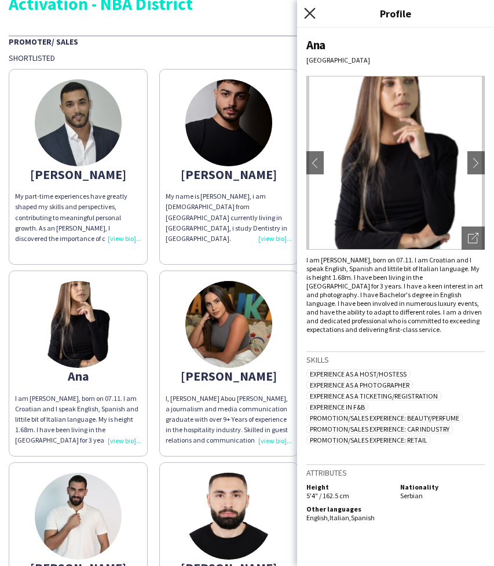
click at [312, 15] on icon at bounding box center [309, 13] width 11 height 11
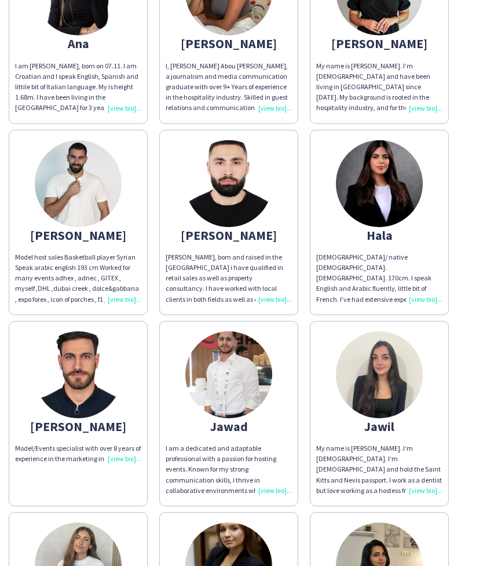
scroll to position [399, 0]
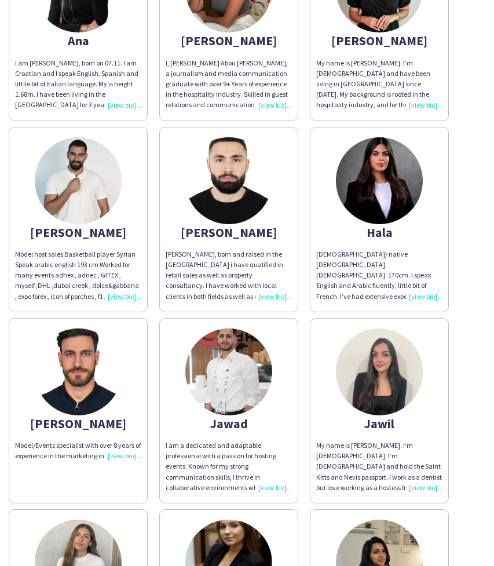
click at [374, 185] on img at bounding box center [379, 180] width 87 height 87
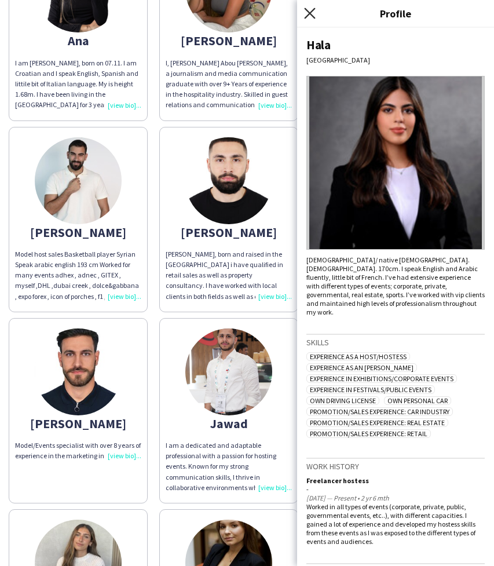
click at [309, 9] on icon "Close pop-in" at bounding box center [309, 13] width 11 height 11
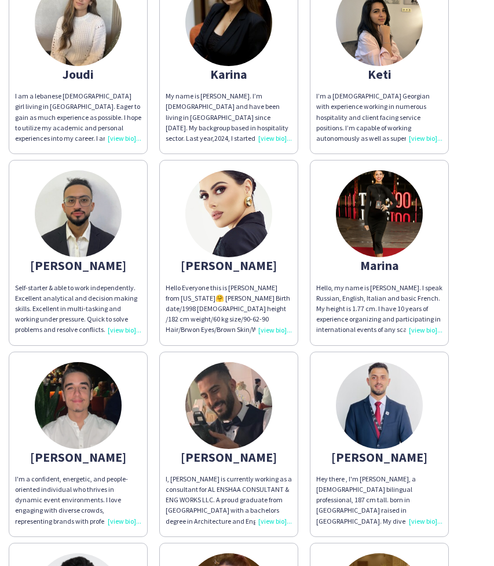
scroll to position [942, 0]
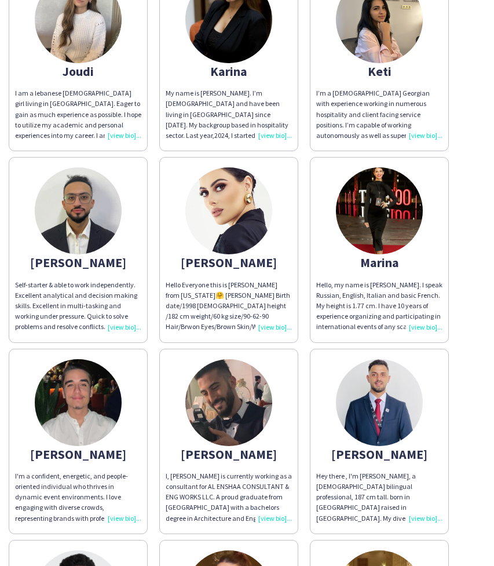
click at [386, 213] on img at bounding box center [379, 210] width 87 height 87
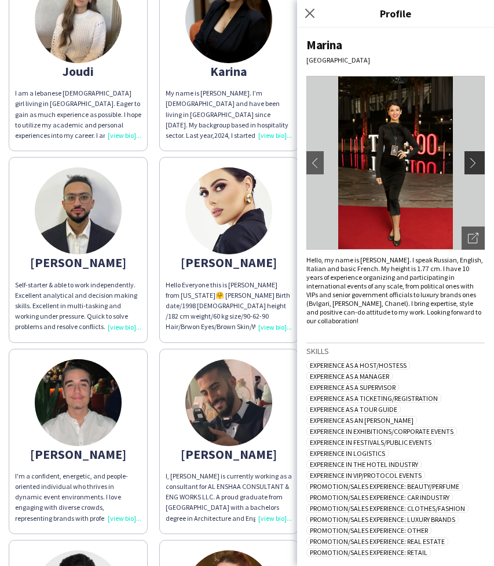
click at [480, 160] on app-icon "chevron-right" at bounding box center [476, 163] width 16 height 10
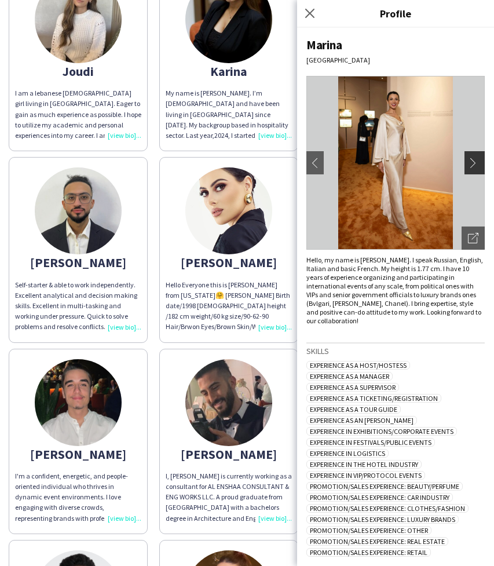
click at [476, 159] on app-icon "chevron-right" at bounding box center [476, 163] width 16 height 10
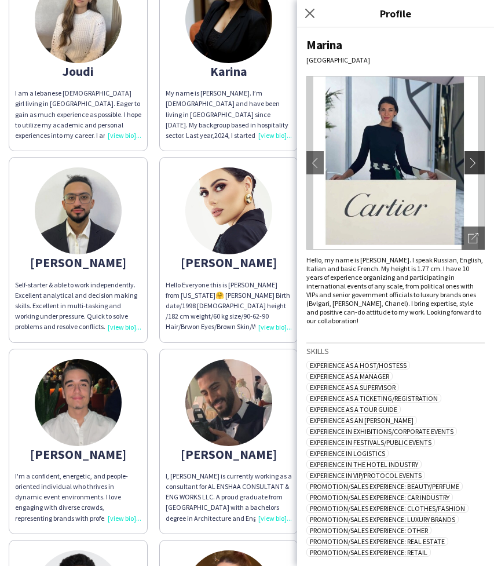
click at [476, 159] on app-icon "chevron-right" at bounding box center [476, 163] width 16 height 10
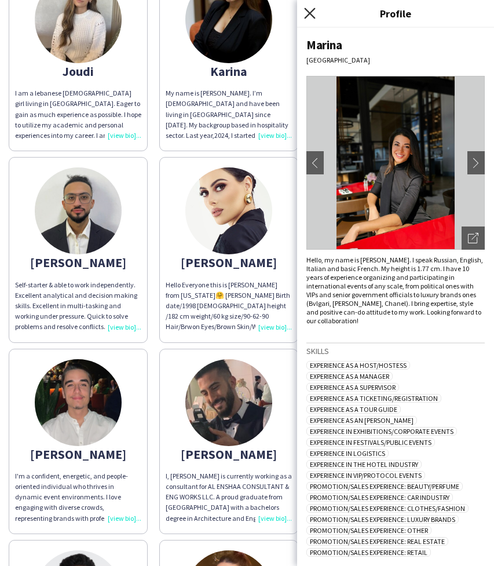
click at [309, 12] on icon at bounding box center [309, 13] width 11 height 11
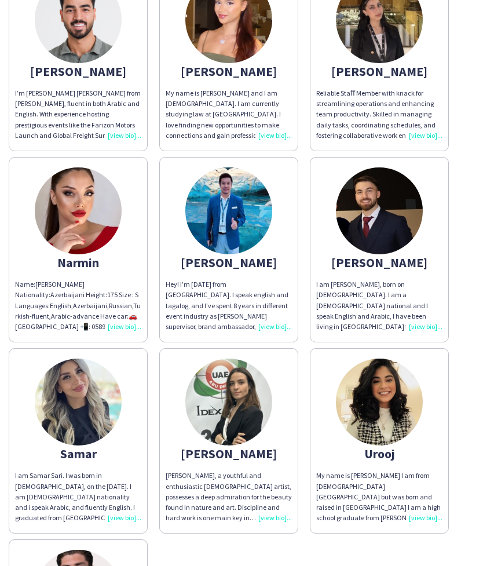
scroll to position [1521, 0]
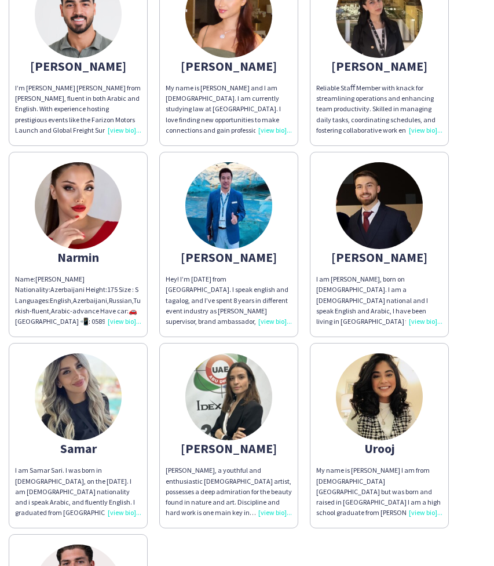
click at [237, 356] on img at bounding box center [228, 396] width 87 height 87
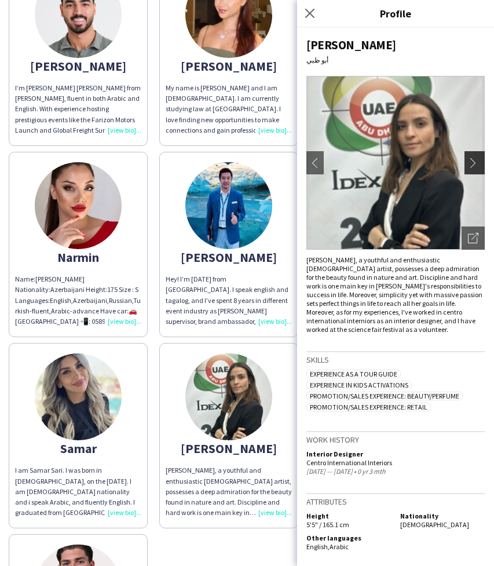
click at [478, 162] on app-icon "chevron-right" at bounding box center [476, 163] width 16 height 10
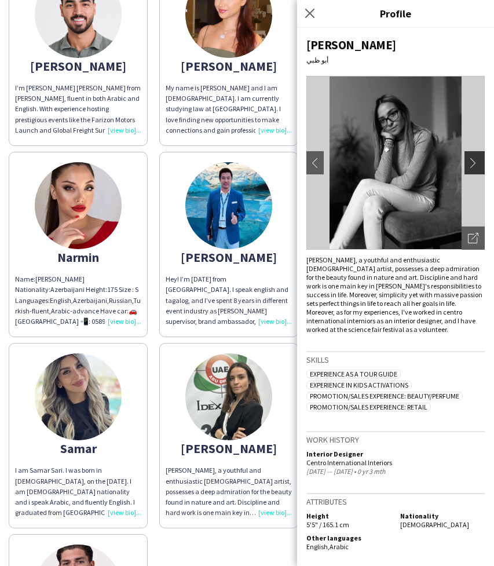
click at [478, 162] on app-icon "chevron-right" at bounding box center [476, 163] width 16 height 10
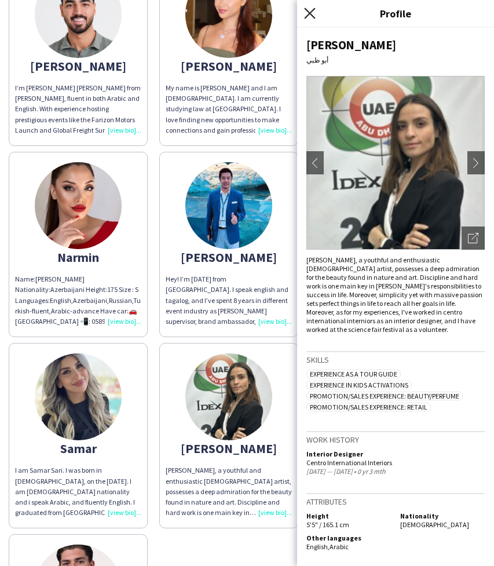
click at [310, 10] on icon "Close pop-in" at bounding box center [309, 13] width 11 height 11
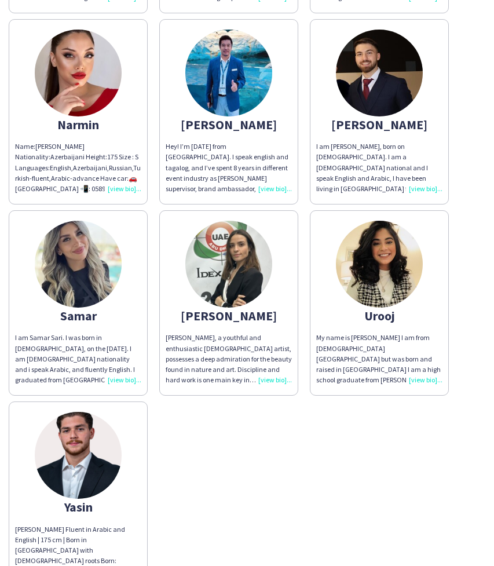
scroll to position [1662, 0]
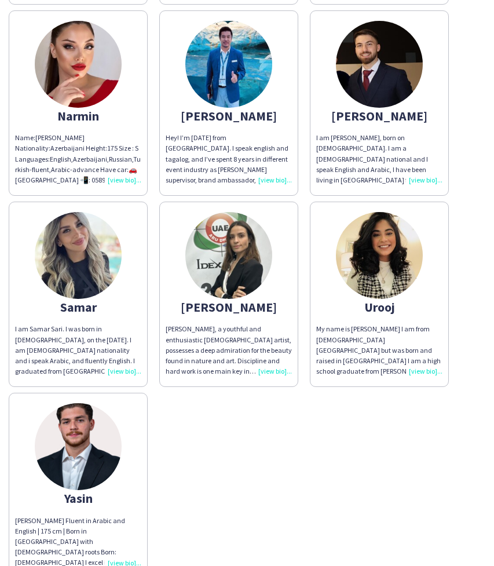
click at [80, 251] on img at bounding box center [78, 255] width 87 height 87
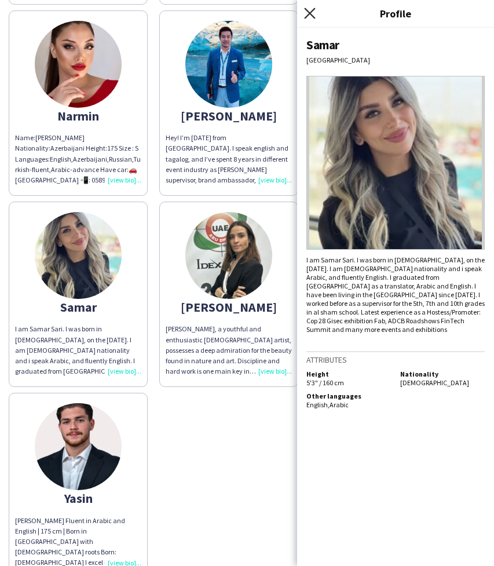
click at [308, 10] on icon "Close pop-in" at bounding box center [309, 13] width 11 height 11
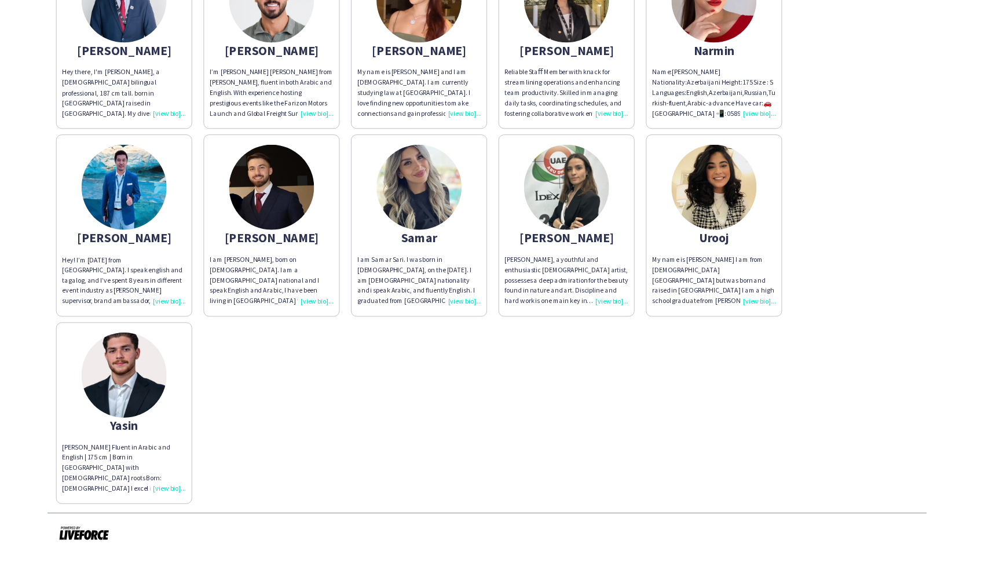
scroll to position [755, 0]
